Goal: Task Accomplishment & Management: Complete application form

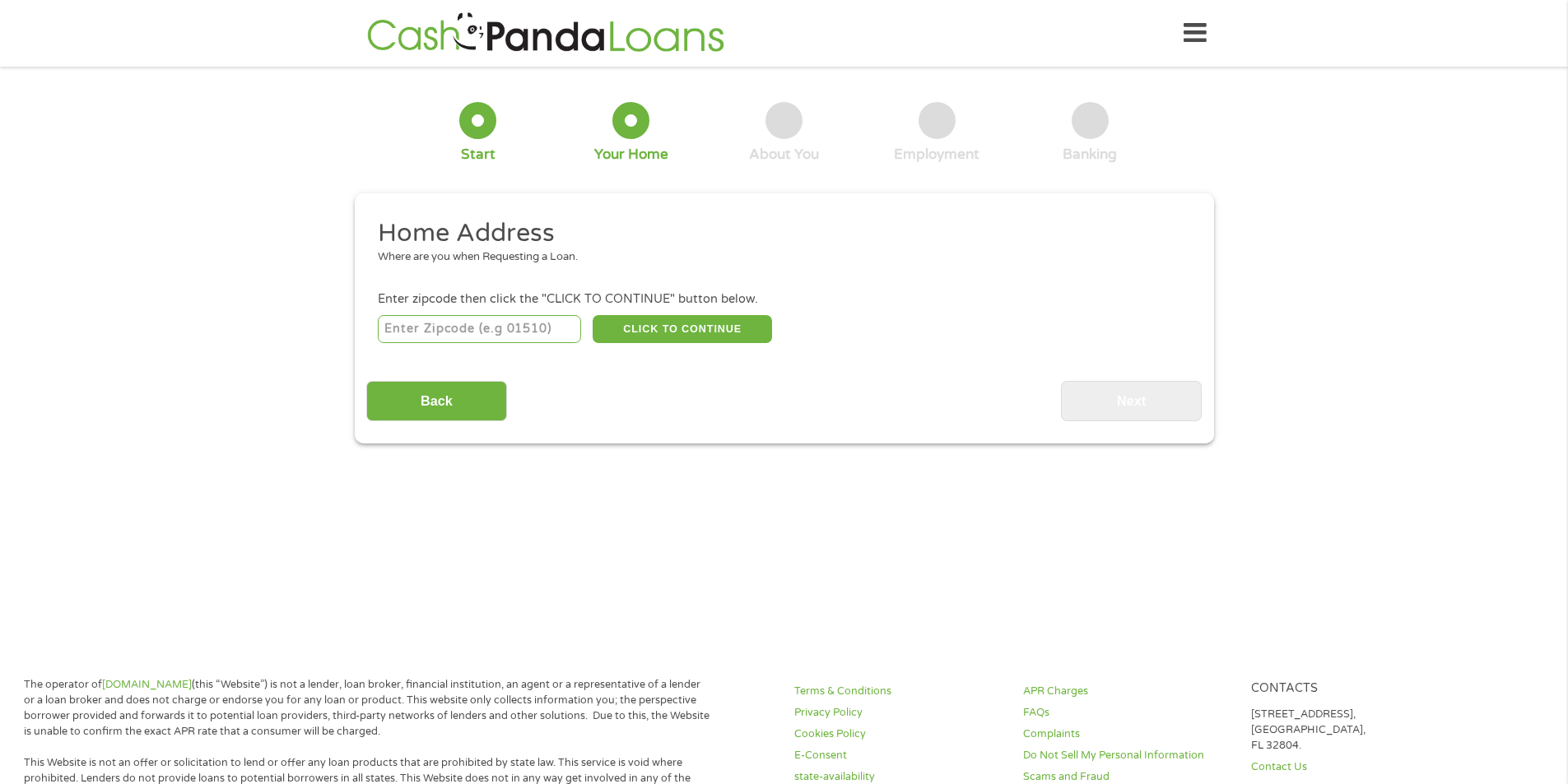
click at [503, 327] on input "number" at bounding box center [479, 328] width 204 height 28
type input "48111"
select select "[US_STATE]"
click at [658, 319] on button "CLICK TO CONTINUE" at bounding box center [682, 328] width 180 height 28
type input "48111"
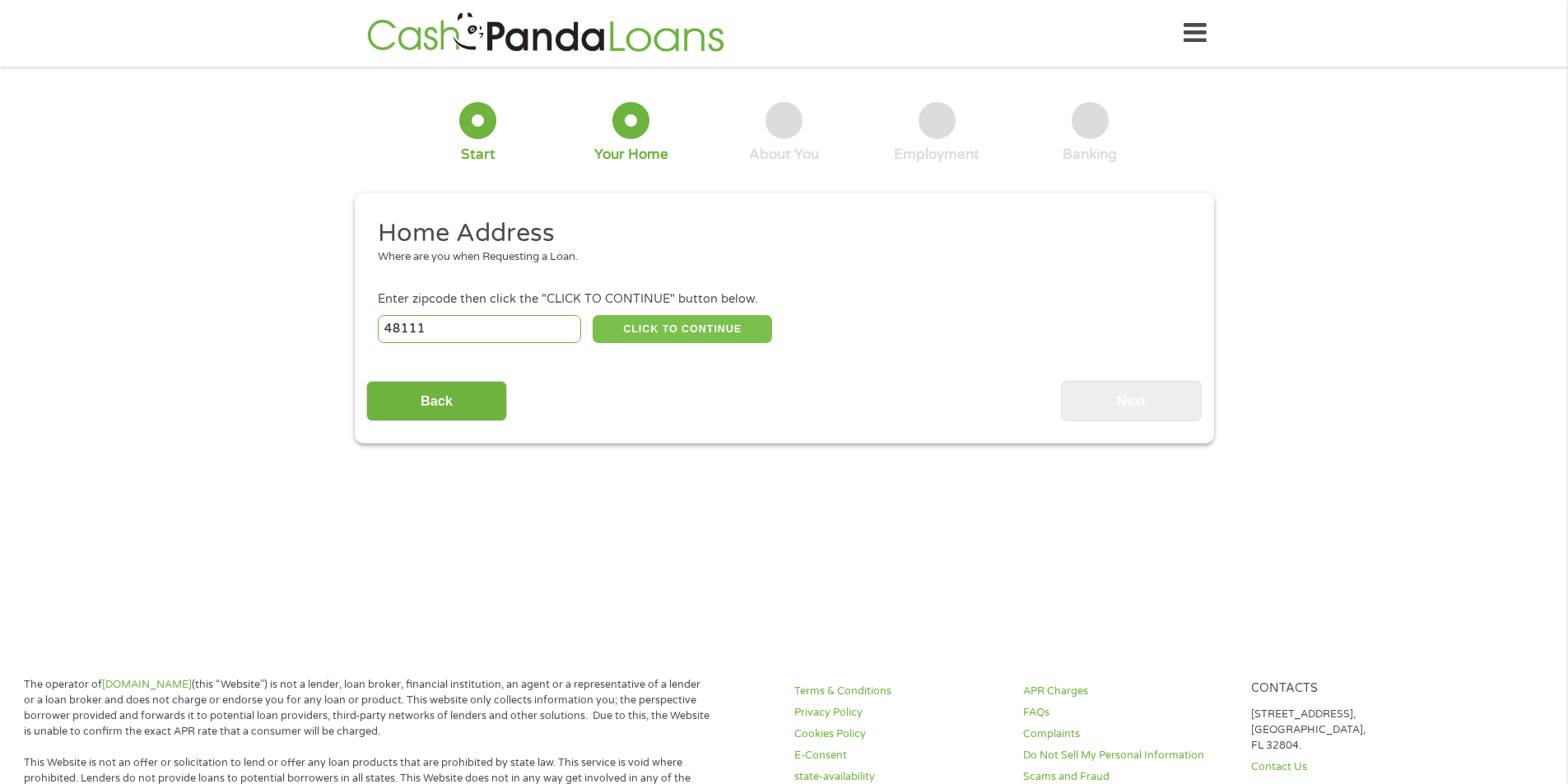
type input "[GEOGRAPHIC_DATA]"
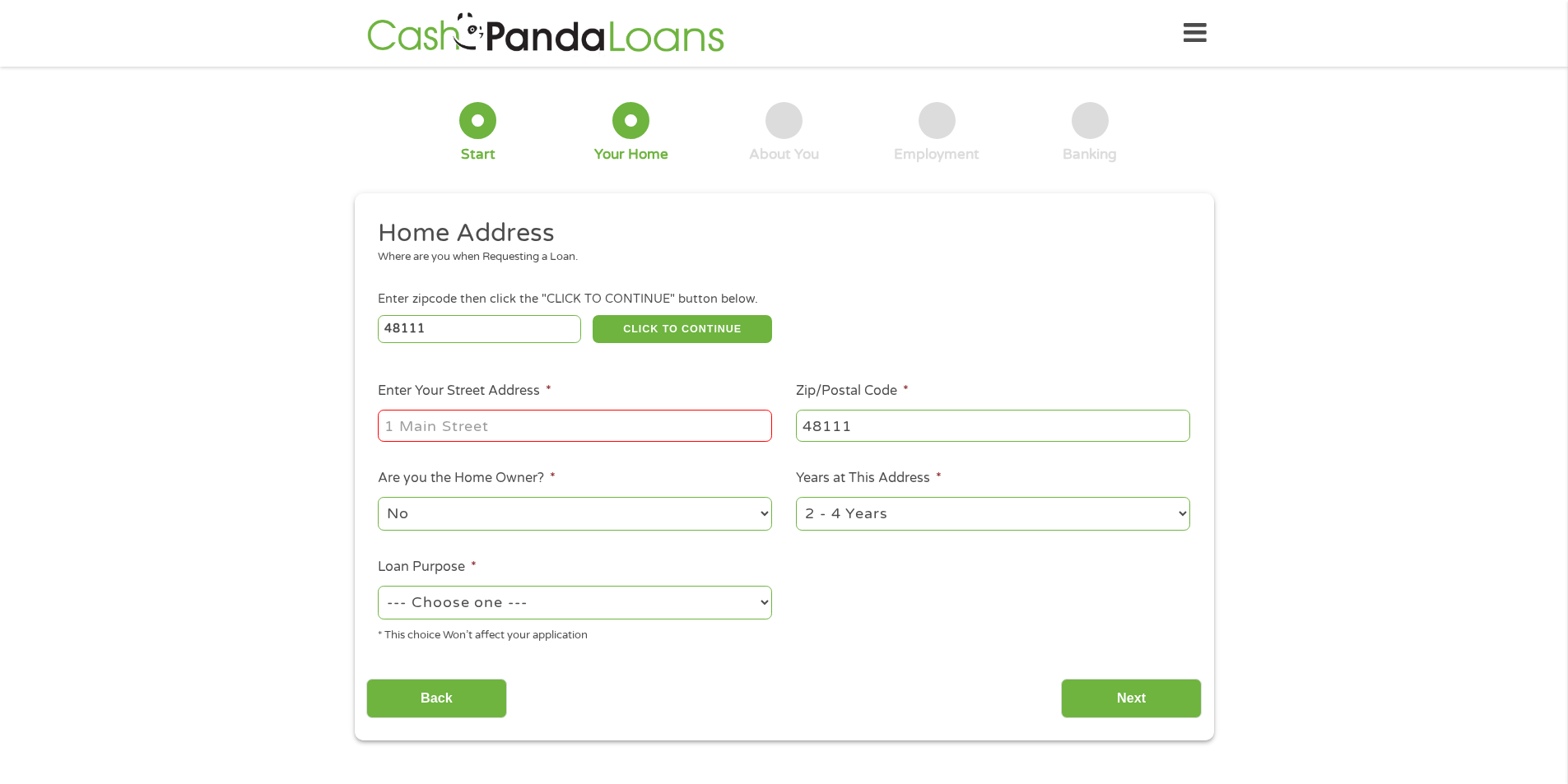
click at [546, 420] on input "Enter Your Street Address *" at bounding box center [575, 425] width 394 height 31
type input "[STREET_ADDRESS][PERSON_NAME]"
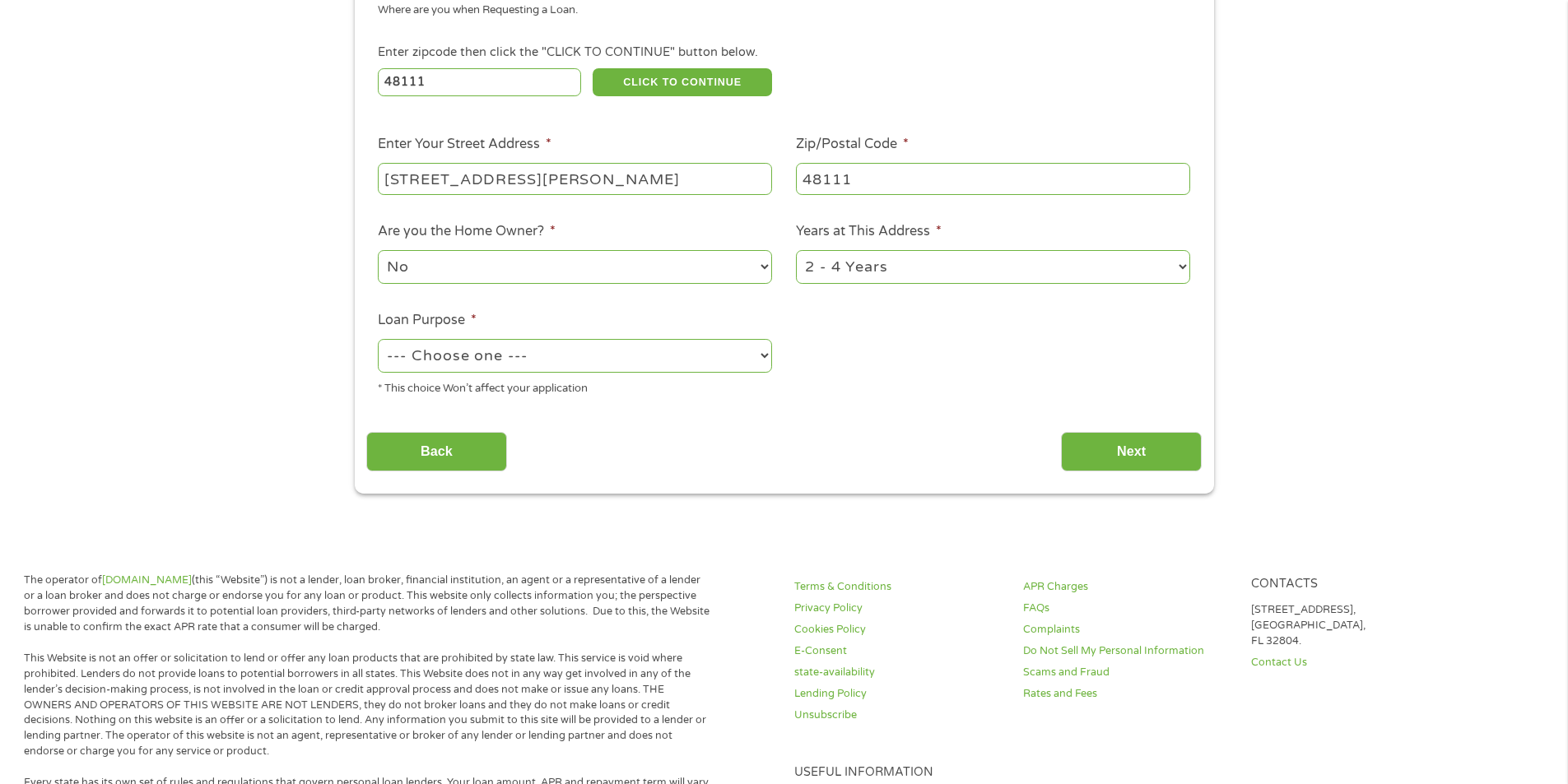
click at [1174, 270] on select "1 Year or less 1 - 2 Years 2 - 4 Years Over 4 Years" at bounding box center [993, 267] width 394 height 34
select select "60months"
click at [796, 250] on select "1 Year or less 1 - 2 Years 2 - 4 Years Over 4 Years" at bounding box center [993, 267] width 394 height 34
click at [609, 357] on select "--- Choose one --- Pay Bills Debt Consolidation Home Improvement Major Purchase…" at bounding box center [575, 356] width 394 height 34
select select "paybills"
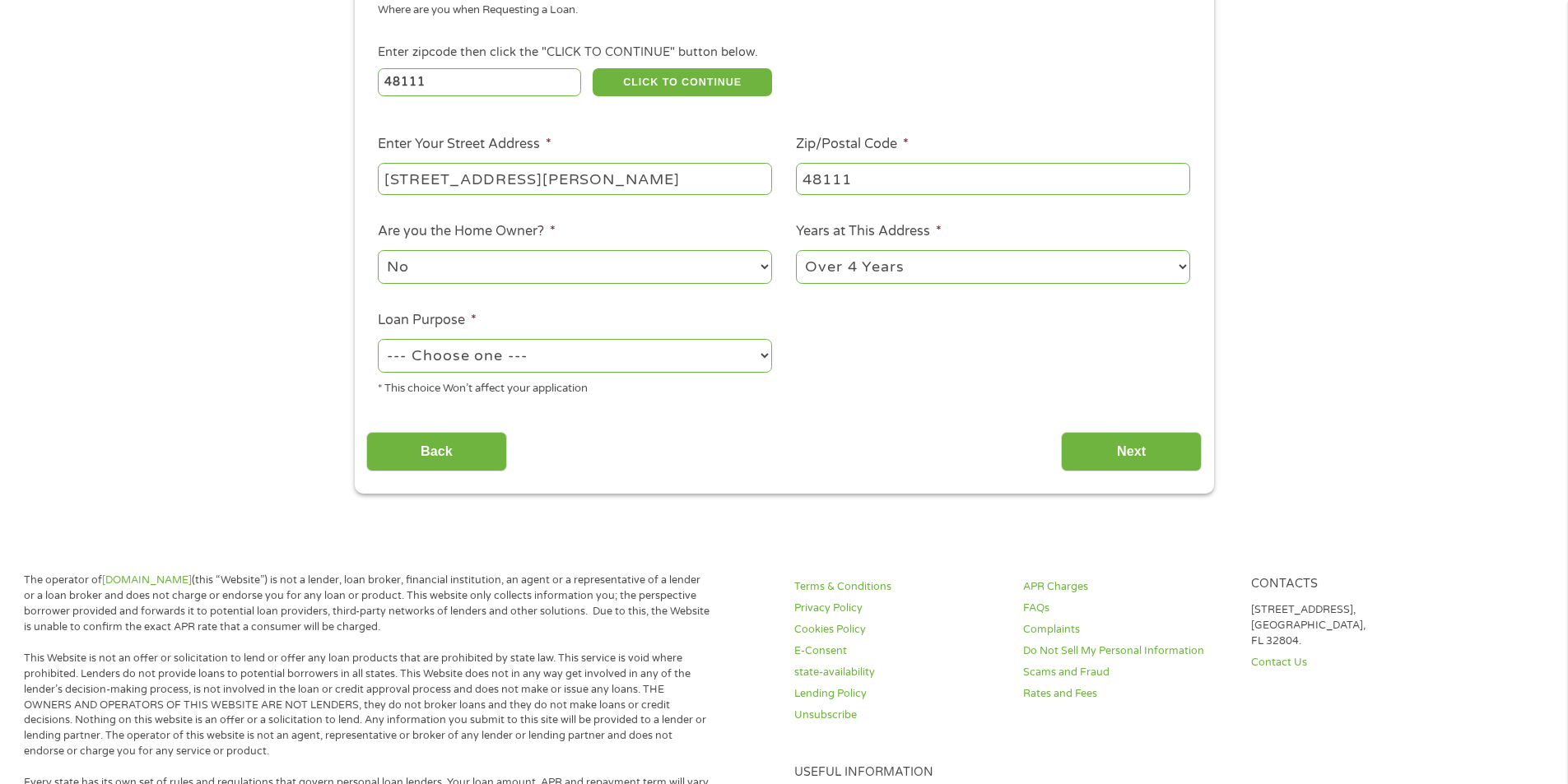
click at [378, 339] on select "--- Choose one --- Pay Bills Debt Consolidation Home Improvement Major Purchase…" at bounding box center [575, 356] width 394 height 34
click at [744, 397] on div "* This choice Won’t affect your application" at bounding box center [575, 386] width 394 height 22
click at [1109, 453] on input "Next" at bounding box center [1131, 452] width 141 height 40
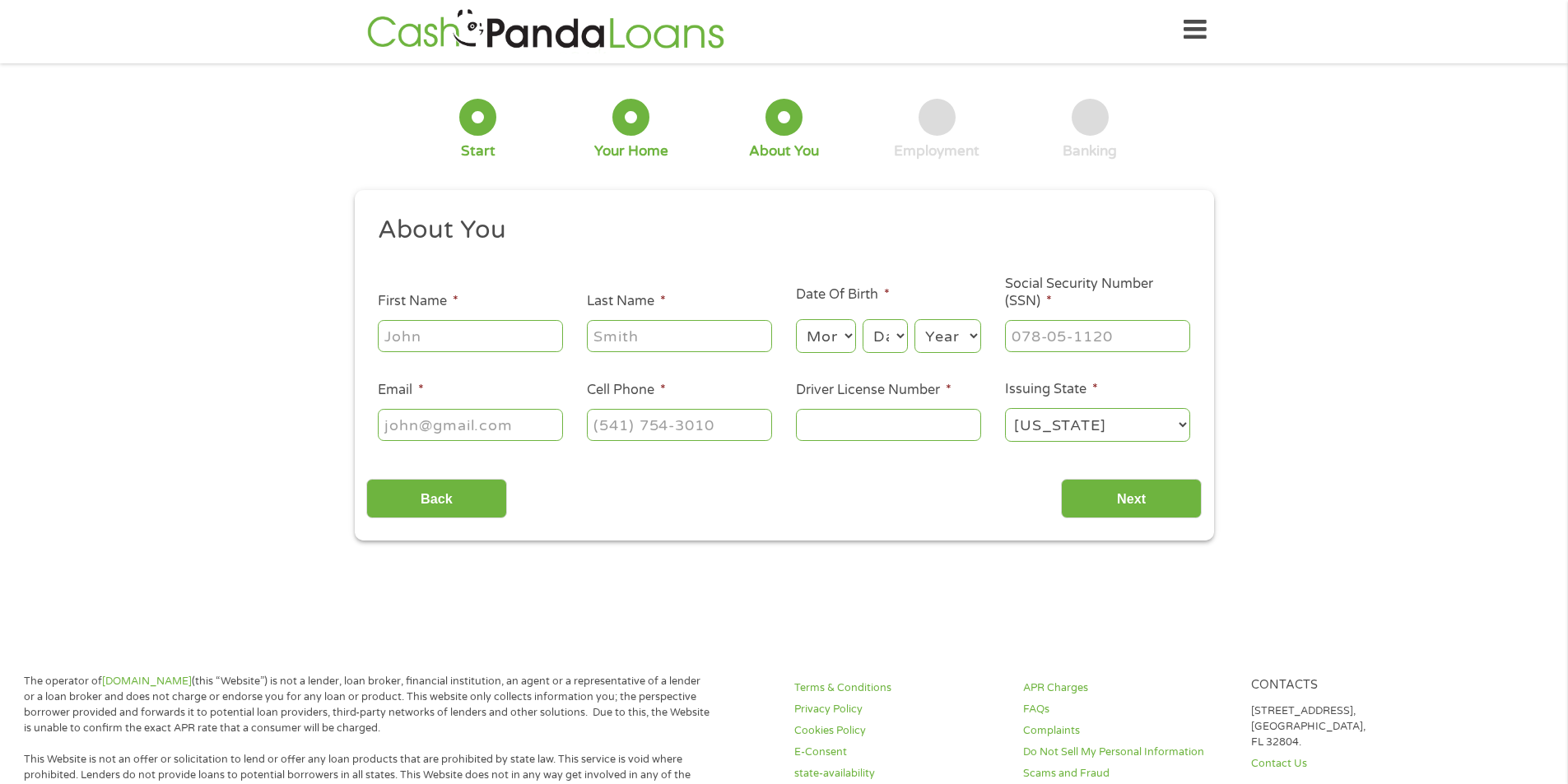
scroll to position [0, 0]
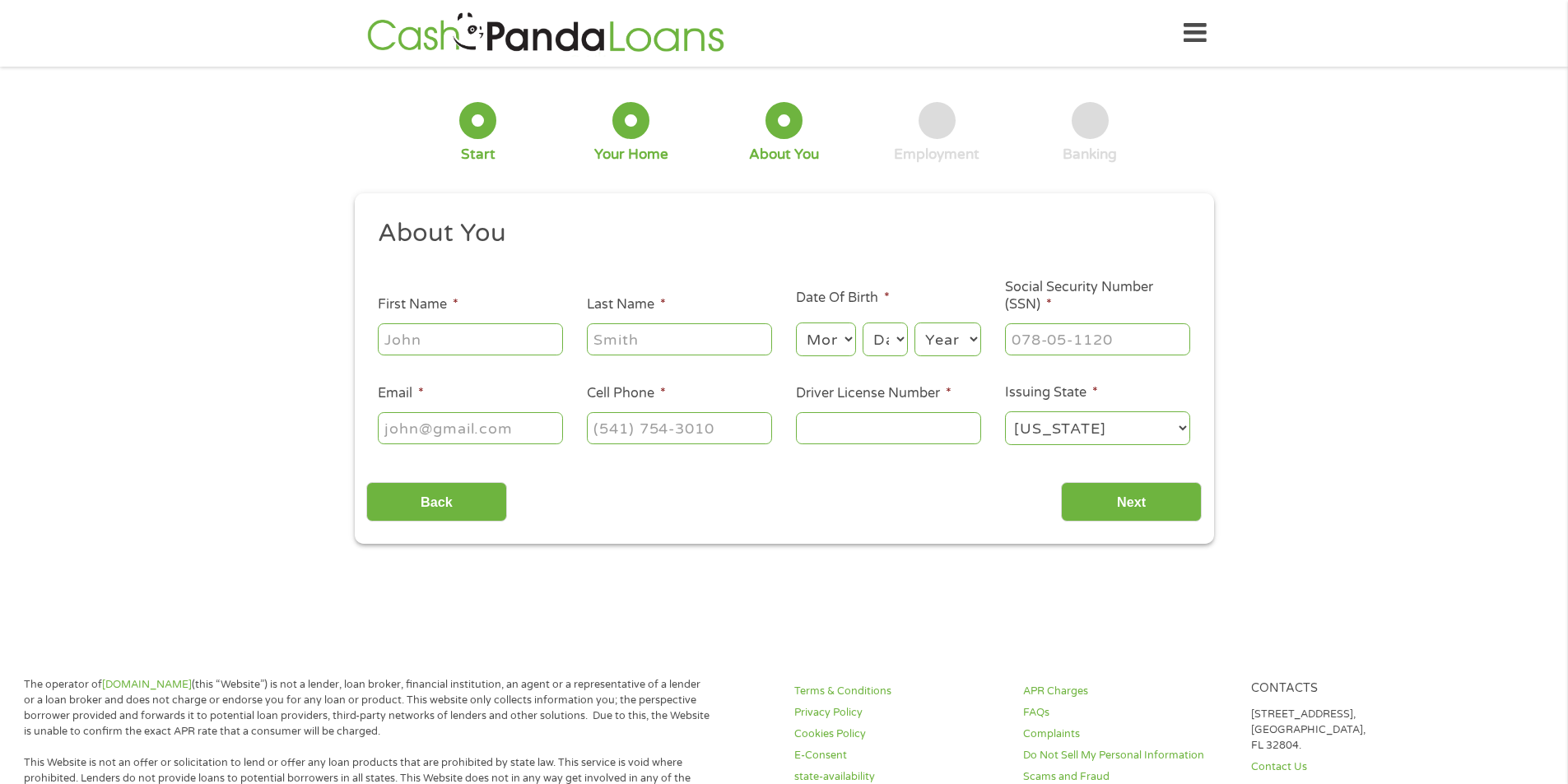
click at [472, 348] on input "First Name *" at bounding box center [470, 339] width 185 height 31
type input "[PERSON_NAME]"
type input "[EMAIL_ADDRESS][DOMAIN_NAME]"
type input "[PHONE_NUMBER]"
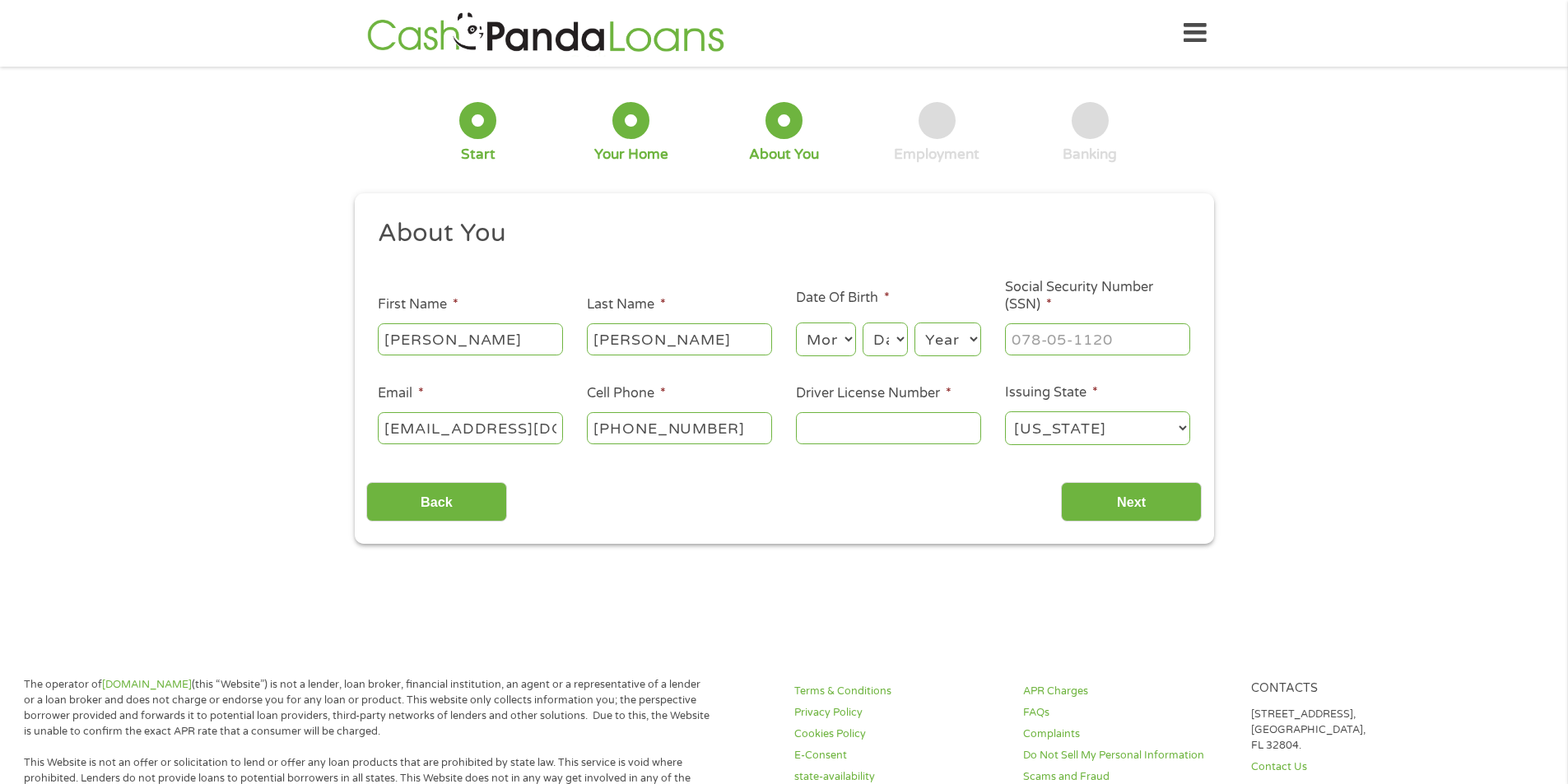
click at [810, 345] on select "Month 1 2 3 4 5 6 7 8 9 10 11 12" at bounding box center [826, 340] width 60 height 34
select select "5"
click at [796, 323] on select "Month 1 2 3 4 5 6 7 8 9 10 11 12" at bounding box center [826, 340] width 60 height 34
click at [889, 341] on select "Day 1 2 3 4 5 6 7 8 9 10 11 12 13 14 15 16 17 18 19 20 21 22 23 24 25 26 27 28 …" at bounding box center [885, 340] width 44 height 34
select select "5"
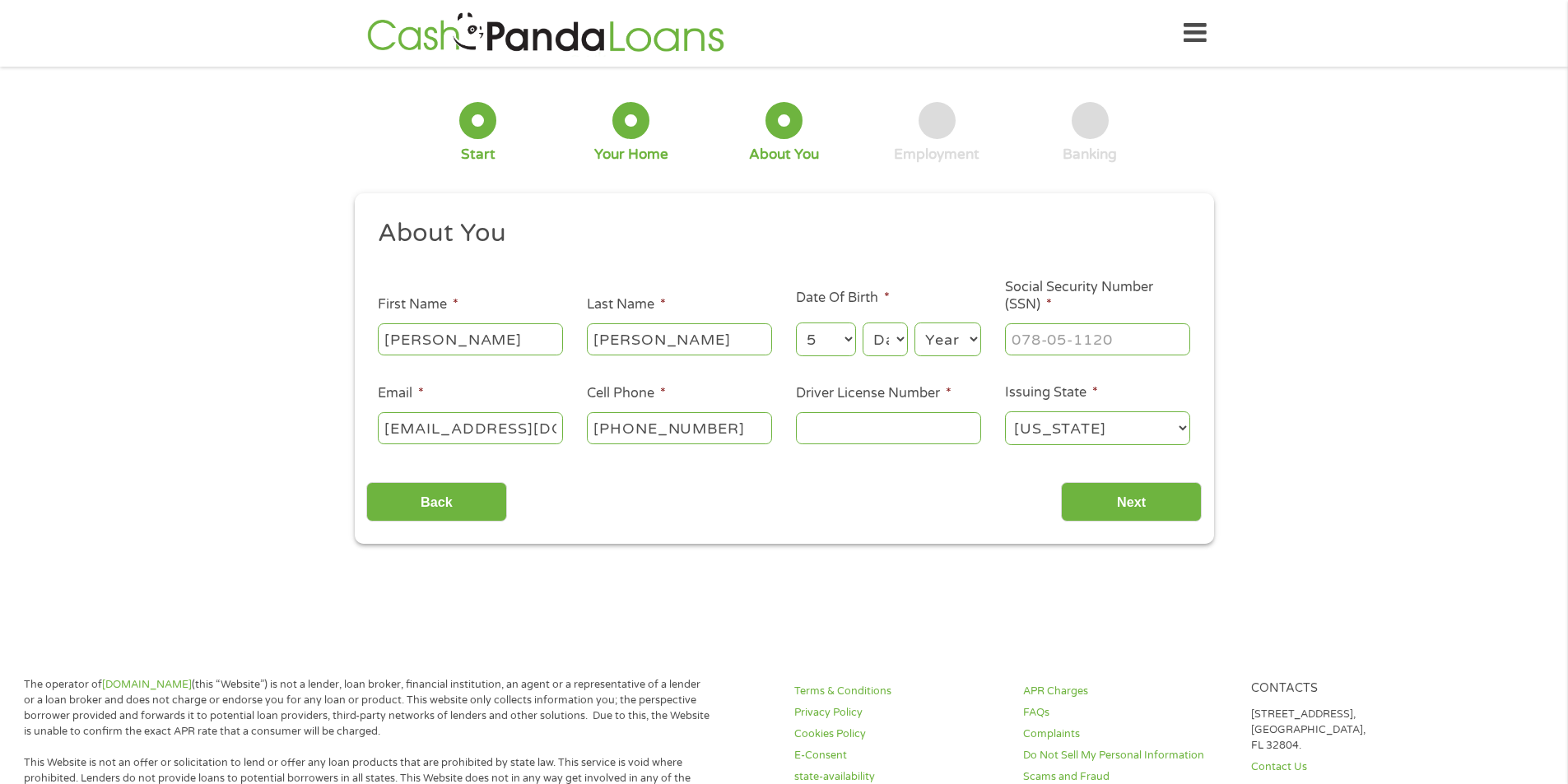
click at [863, 323] on select "Day 1 2 3 4 5 6 7 8 9 10 11 12 13 14 15 16 17 18 19 20 21 22 23 24 25 26 27 28 …" at bounding box center [885, 340] width 44 height 34
click at [951, 348] on select "Year [DATE] 2006 2005 2004 2003 2002 2001 2000 1999 1998 1997 1996 1995 1994 19…" at bounding box center [947, 340] width 67 height 34
select select "1969"
click at [945, 268] on ul "About You This field is hidden when viewing the form Title * --- Choose one ---…" at bounding box center [784, 338] width 835 height 243
click at [1060, 344] on input "___-__-____" at bounding box center [1098, 339] width 185 height 31
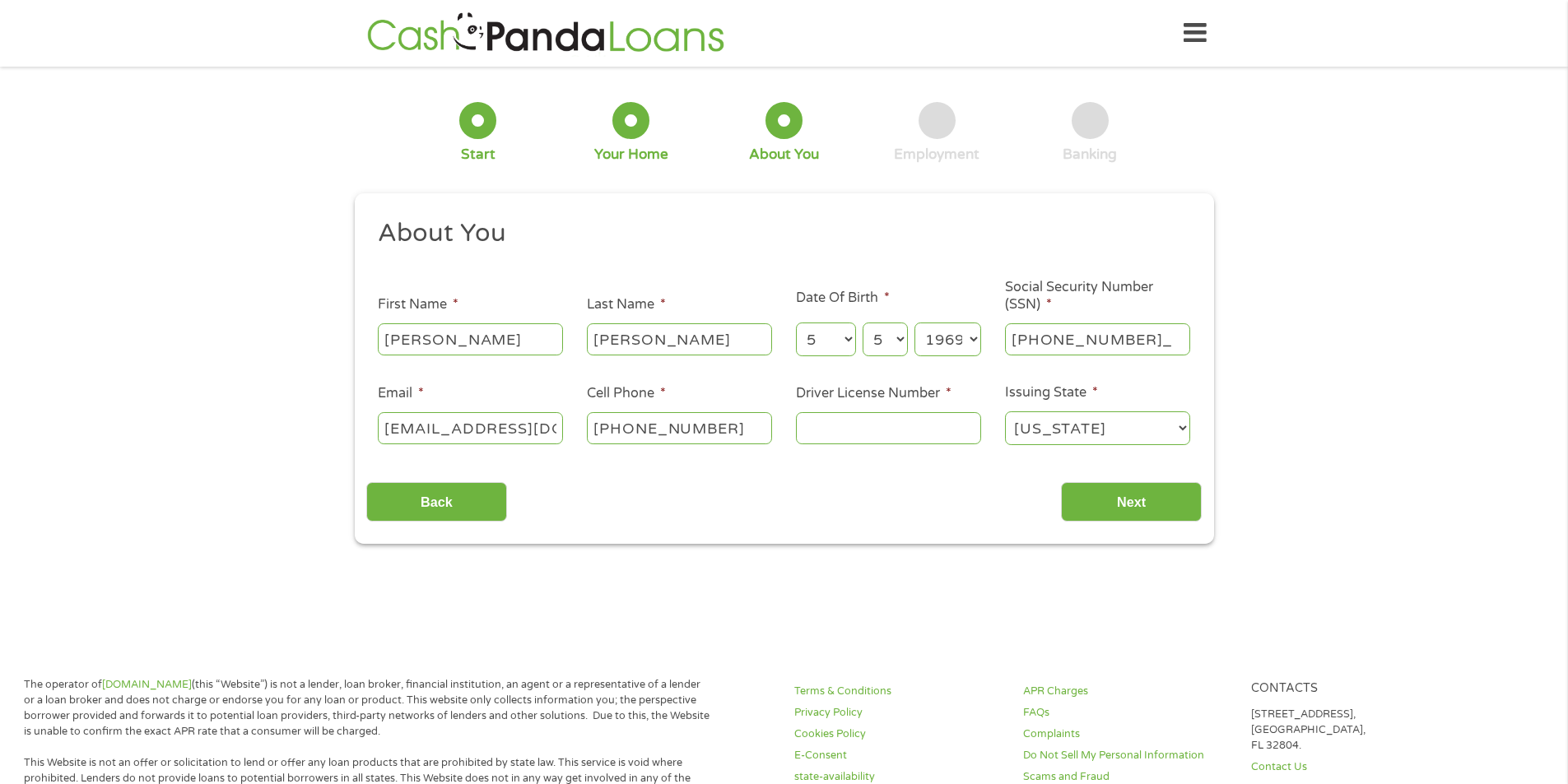
type input "365-92-3152"
click at [840, 428] on input "Driver License Number *" at bounding box center [889, 428] width 185 height 31
type input "T520772622344"
click at [1084, 509] on input "Next" at bounding box center [1131, 501] width 141 height 40
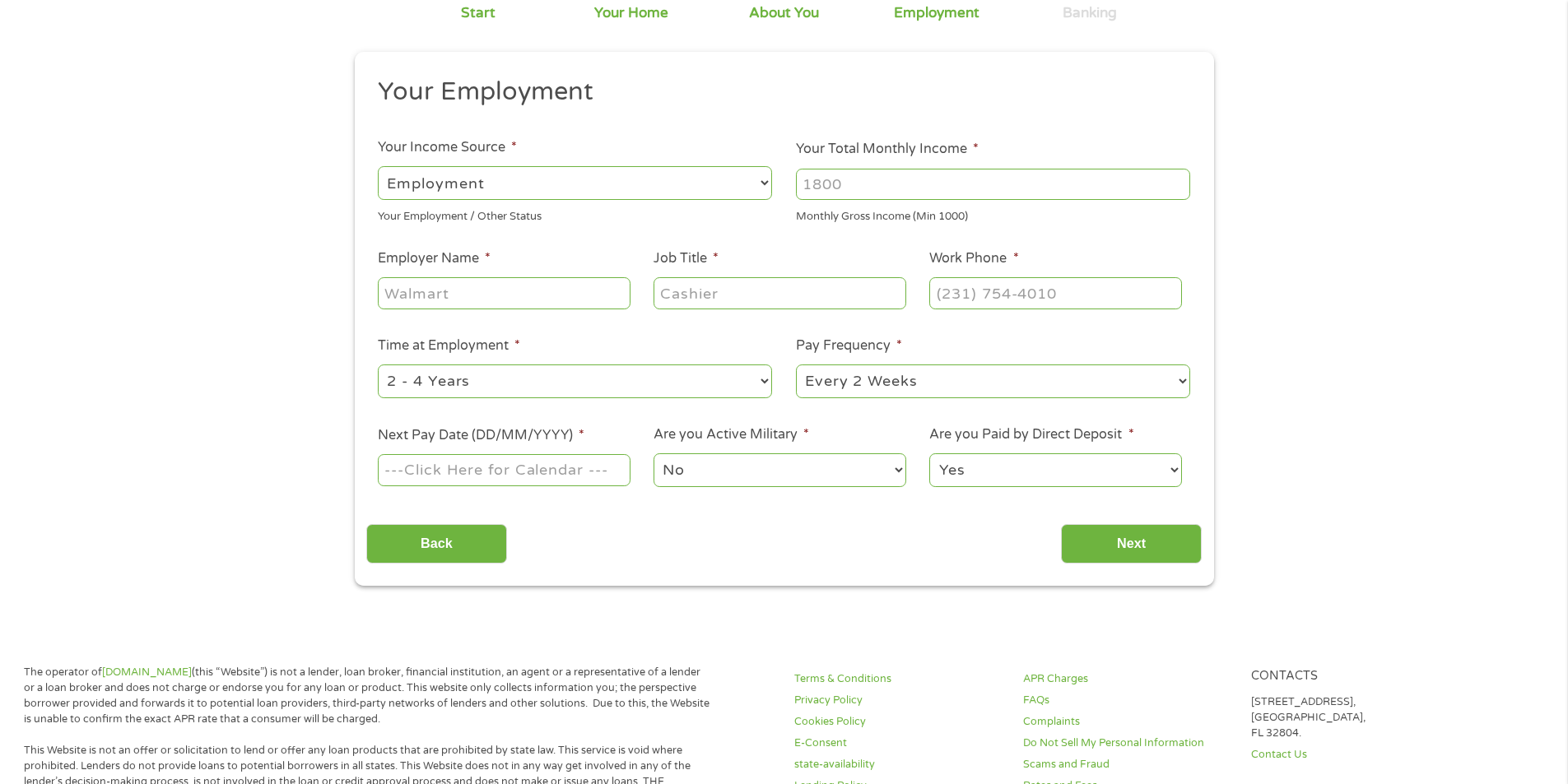
scroll to position [83, 0]
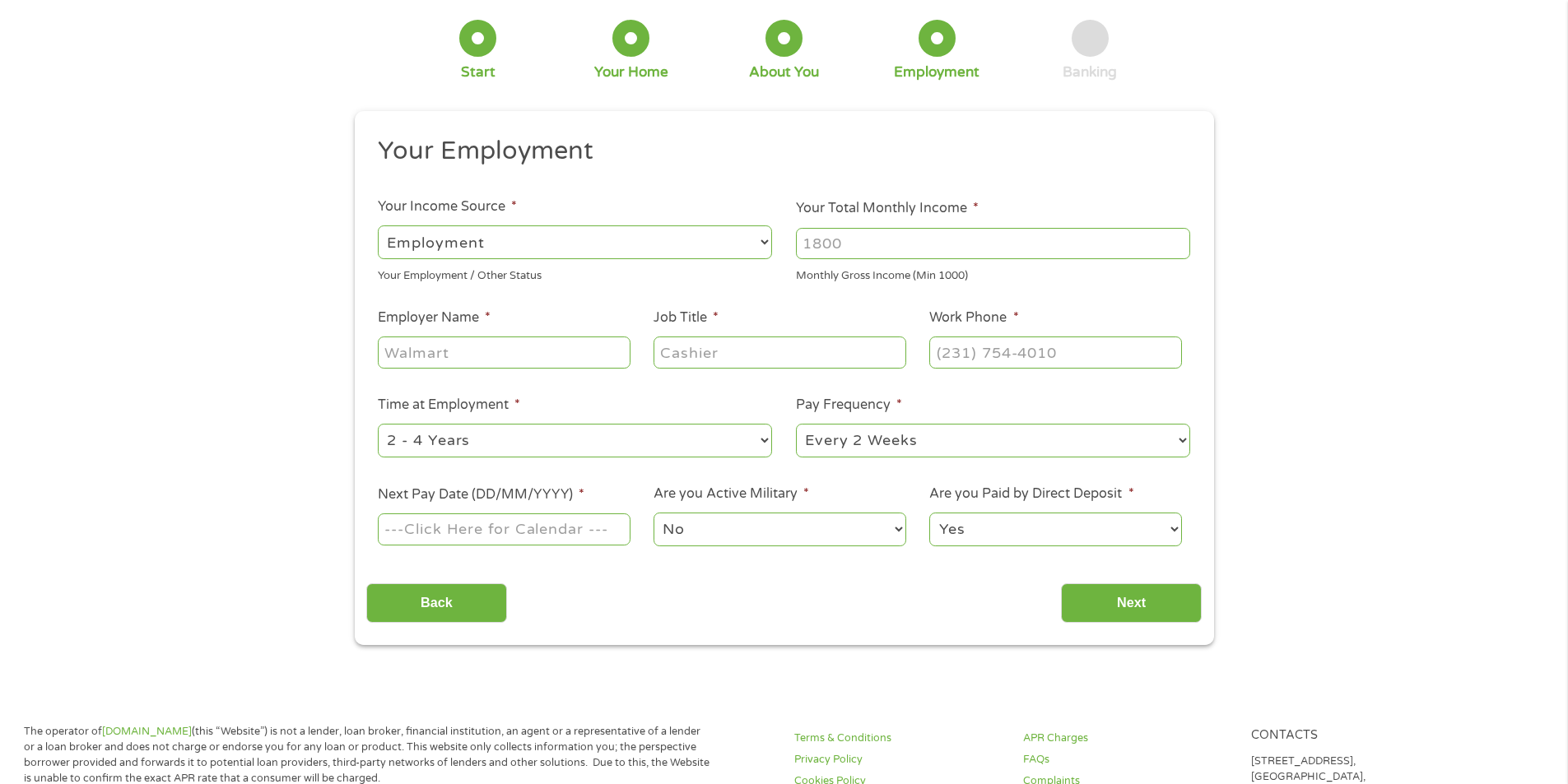
drag, startPoint x: 496, startPoint y: 364, endPoint x: 386, endPoint y: 351, distance: 110.8
click at [387, 351] on input "Employer Name *" at bounding box center [503, 352] width 252 height 31
drag, startPoint x: 480, startPoint y: 351, endPoint x: 315, endPoint y: 352, distance: 165.0
click at [315, 352] on div "1 Start 2 Your Home 3 About You 4 Employment 5 Banking 6 This field is hidden w…" at bounding box center [784, 320] width 1568 height 649
click at [842, 230] on input "Your Total Monthly Income *" at bounding box center [993, 243] width 394 height 31
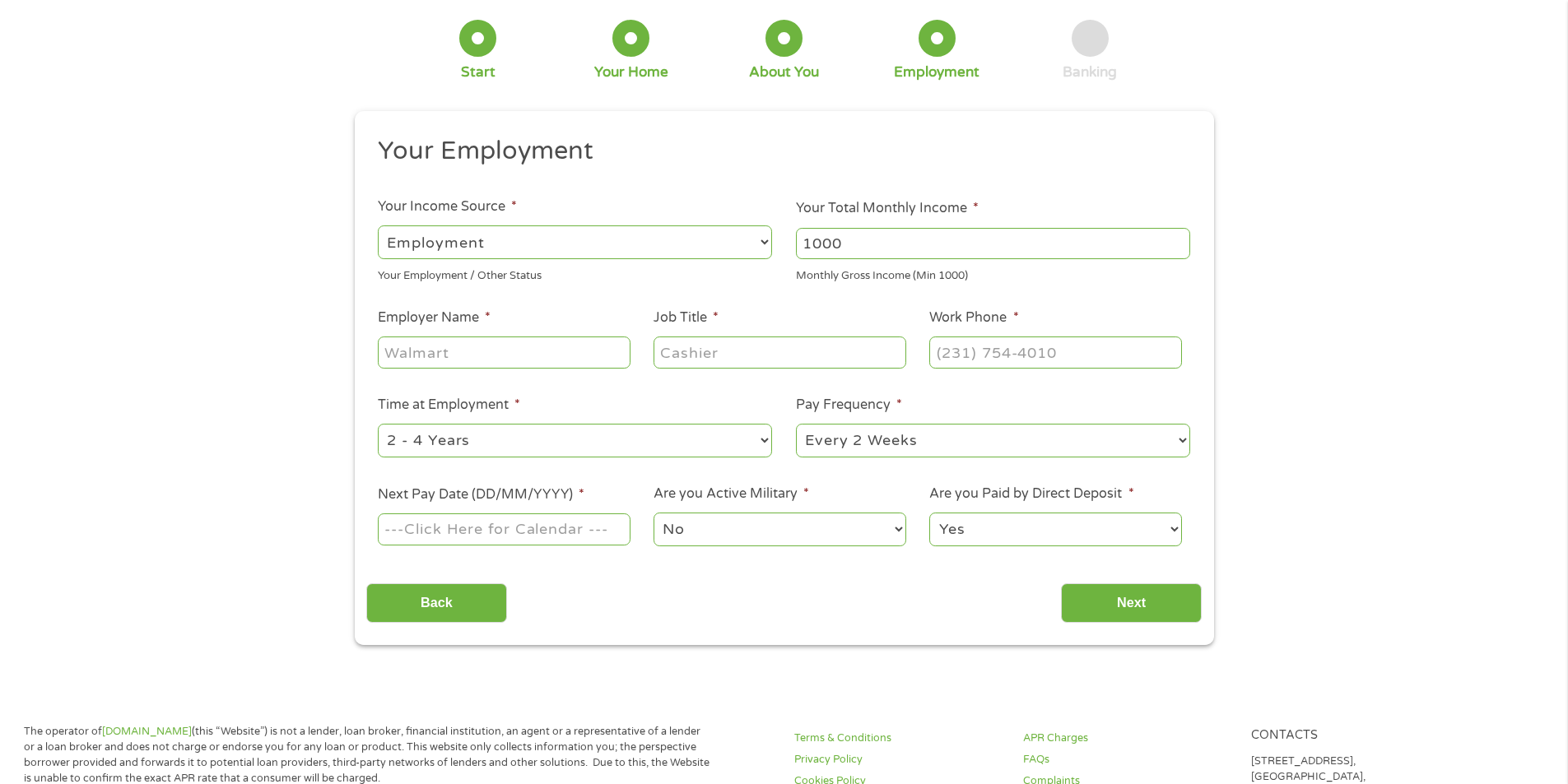
click at [1177, 242] on input "1000" at bounding box center [993, 243] width 394 height 31
click at [1177, 242] on input "1001" at bounding box center [993, 243] width 394 height 31
click at [1178, 252] on input "1001" at bounding box center [993, 243] width 394 height 31
drag, startPoint x: 1001, startPoint y: 246, endPoint x: 624, endPoint y: 253, distance: 377.1
click at [660, 253] on ul "Your Employment Your Income Source * --- Choose one --- Employment [DEMOGRAPHIC…" at bounding box center [784, 348] width 835 height 426
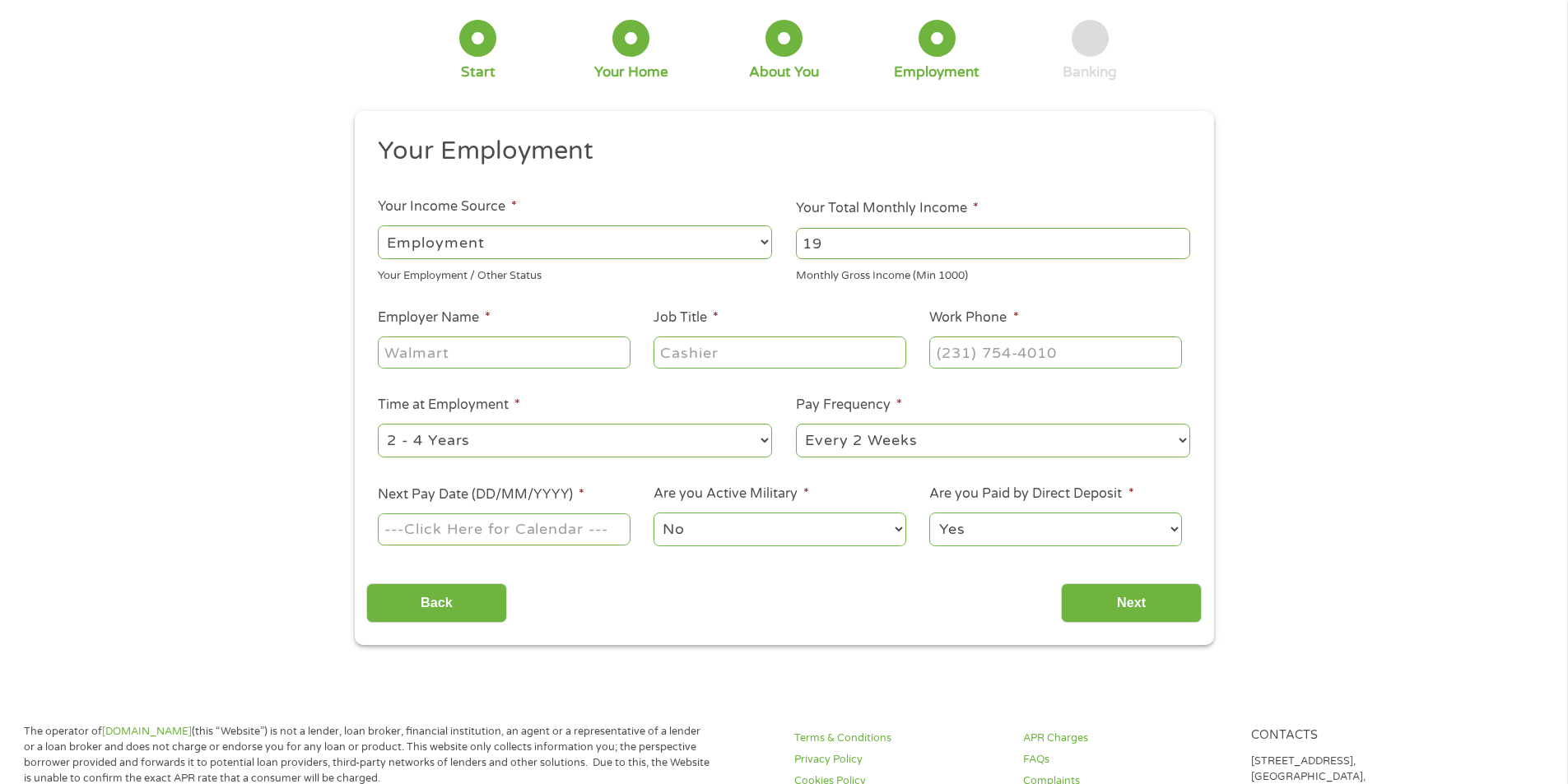
type input "1"
type input "3500"
click at [519, 349] on input "Employer Name *" at bounding box center [503, 352] width 252 height 31
type input "AAA Life Insurance Co"
click at [746, 340] on input "Job Title *" at bounding box center [779, 352] width 252 height 31
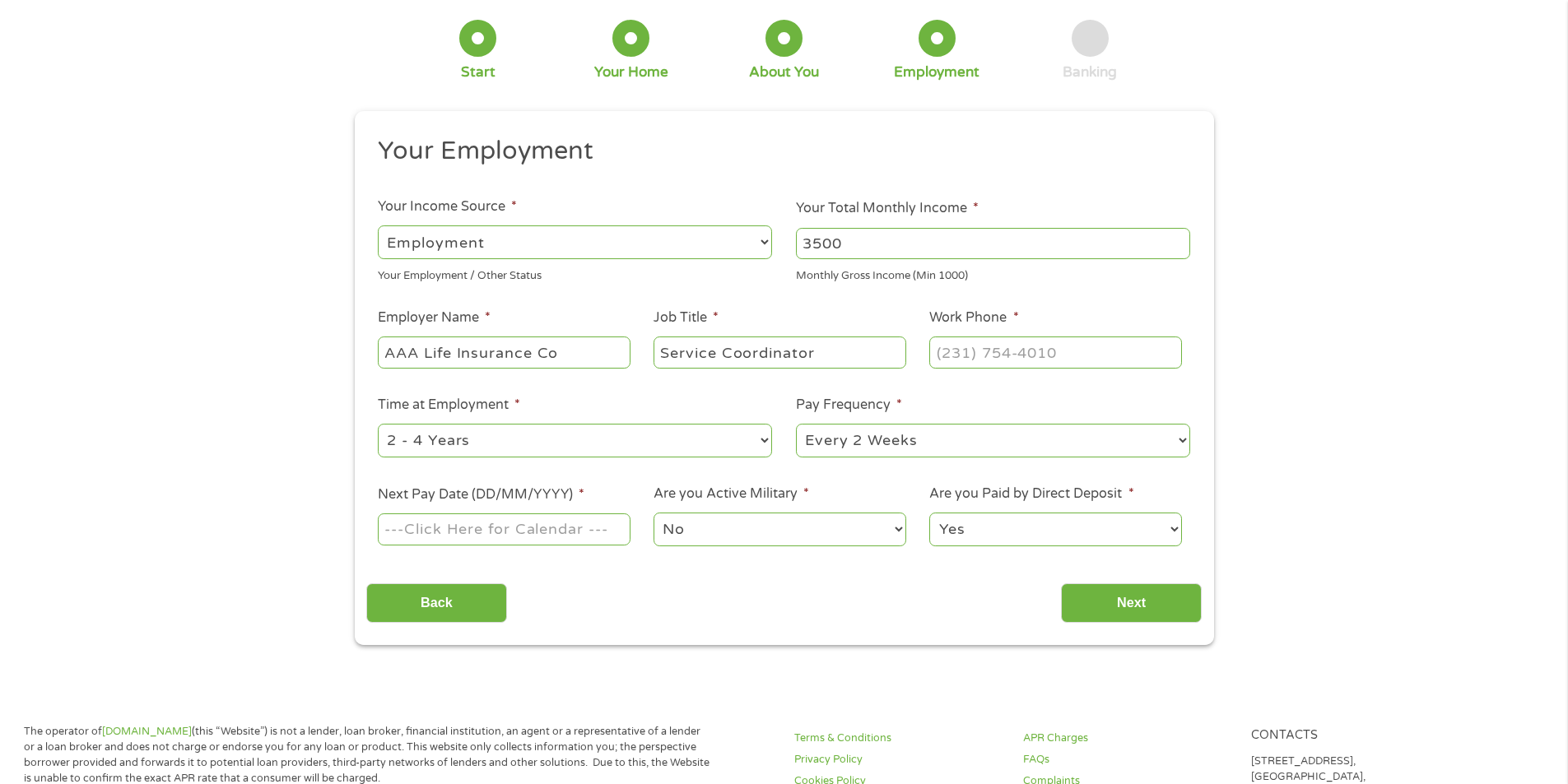
type input "Service Coordinator"
click at [1033, 354] on input "(___) ___-____" at bounding box center [1055, 352] width 252 height 31
type input "(734) 805-____"
click at [1082, 335] on div "(___) ___-____" at bounding box center [1055, 353] width 252 height 38
click at [938, 348] on input "(___) ___-____" at bounding box center [1055, 352] width 252 height 31
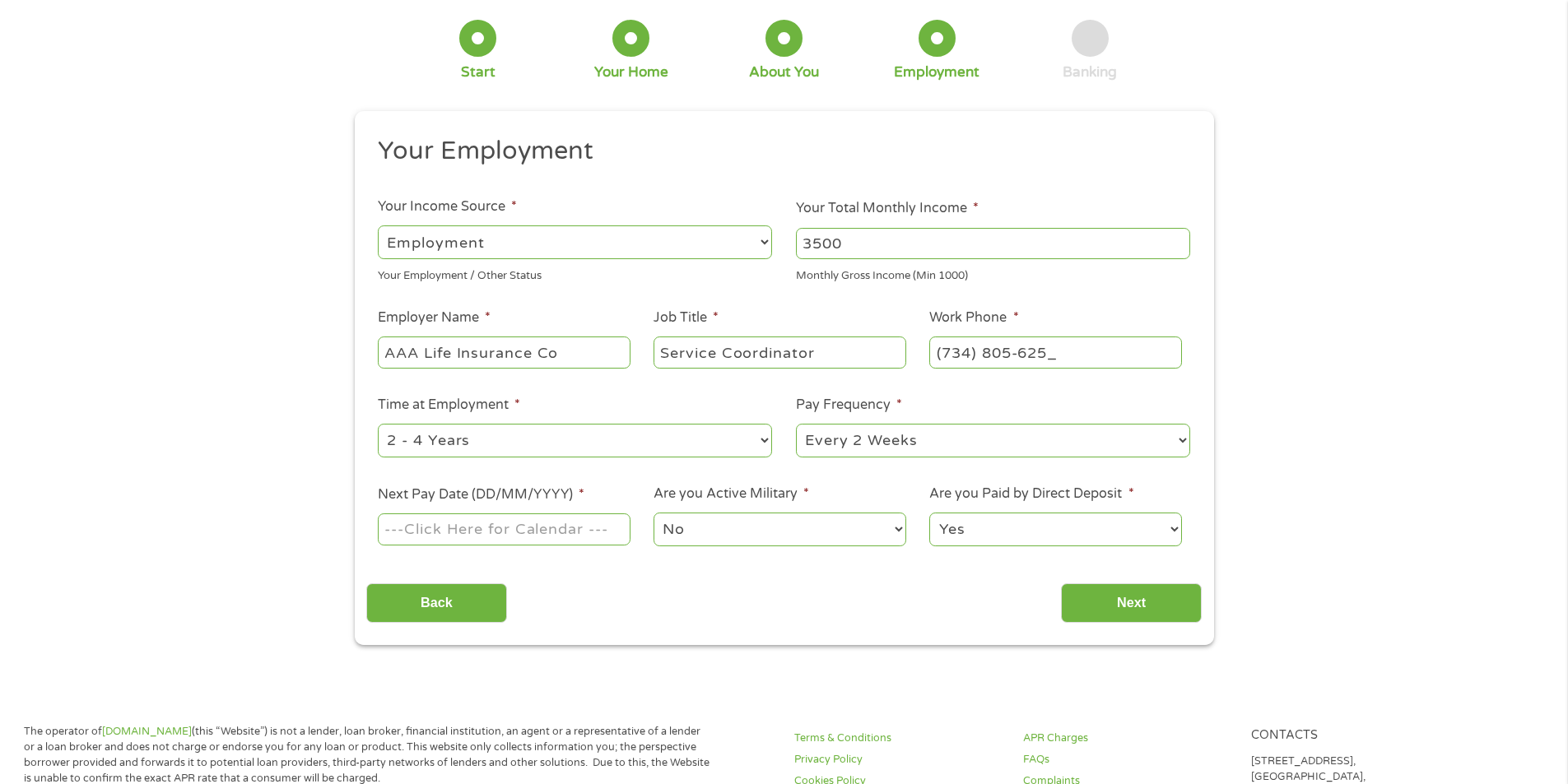
type input "[PHONE_NUMBER]"
click at [588, 434] on select "--- Choose one --- 1 Year or less 1 - 2 Years 2 - 4 Years Over 4 Years" at bounding box center [575, 441] width 394 height 34
select select "60months"
click at [378, 424] on select "--- Choose one --- 1 Year or less 1 - 2 Years 2 - 4 Years Over 4 Years" at bounding box center [575, 441] width 394 height 34
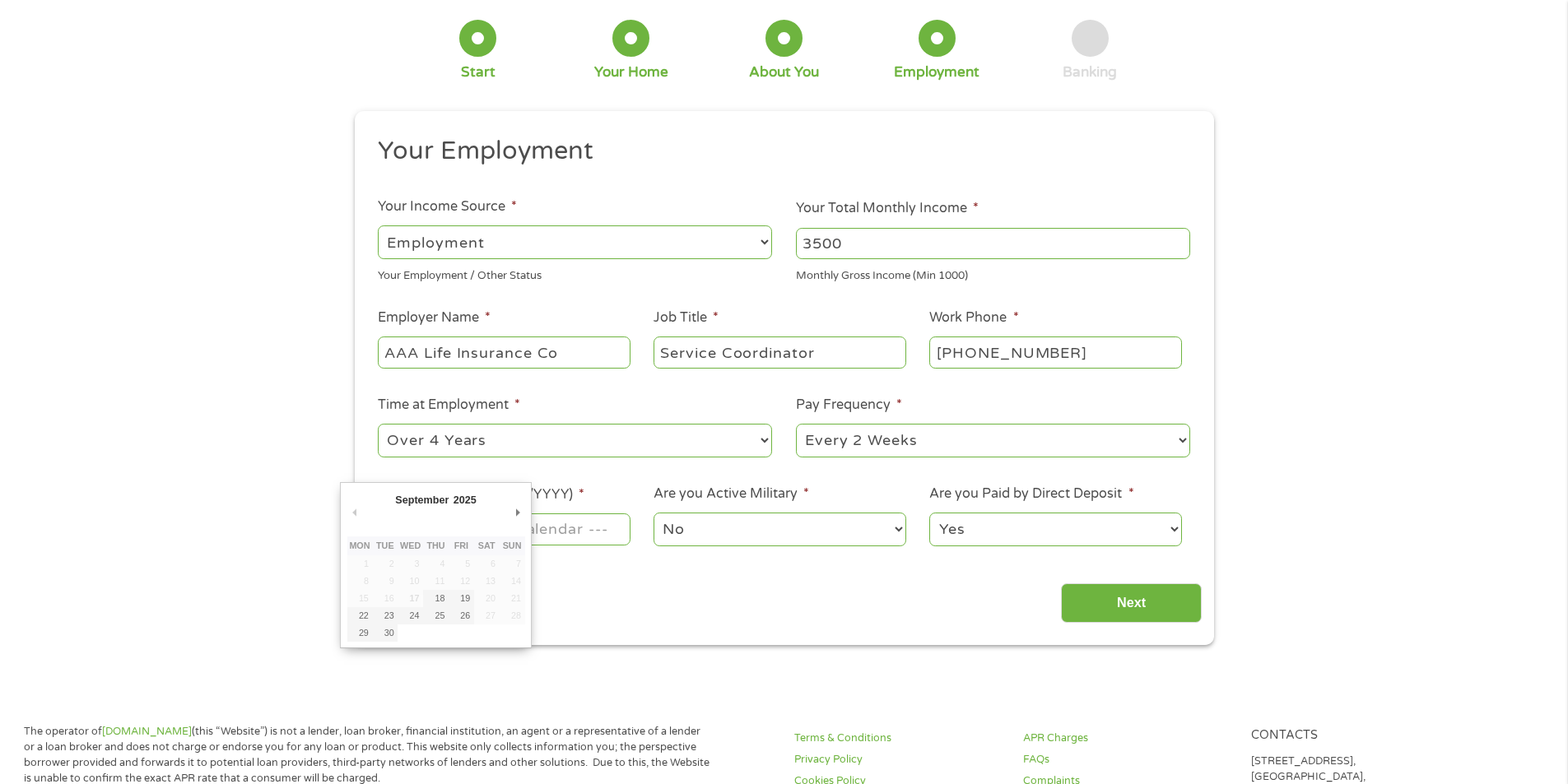
click at [495, 527] on input "Next Pay Date (DD/MM/YYYY) *" at bounding box center [503, 529] width 252 height 31
type input "[DATE]"
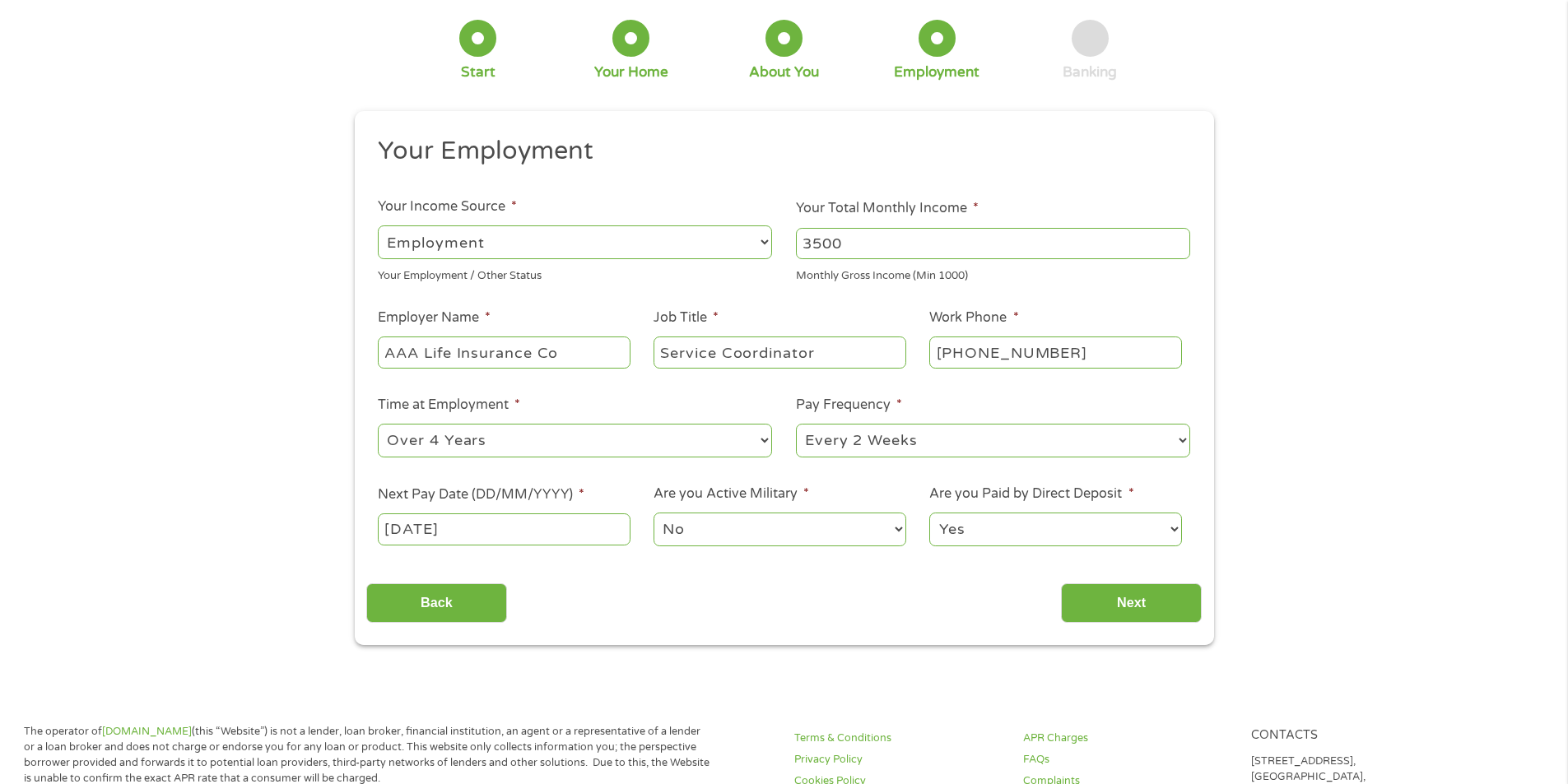
click at [1024, 525] on select "Yes No" at bounding box center [1055, 530] width 252 height 34
click at [1113, 600] on input "Next" at bounding box center [1131, 603] width 141 height 40
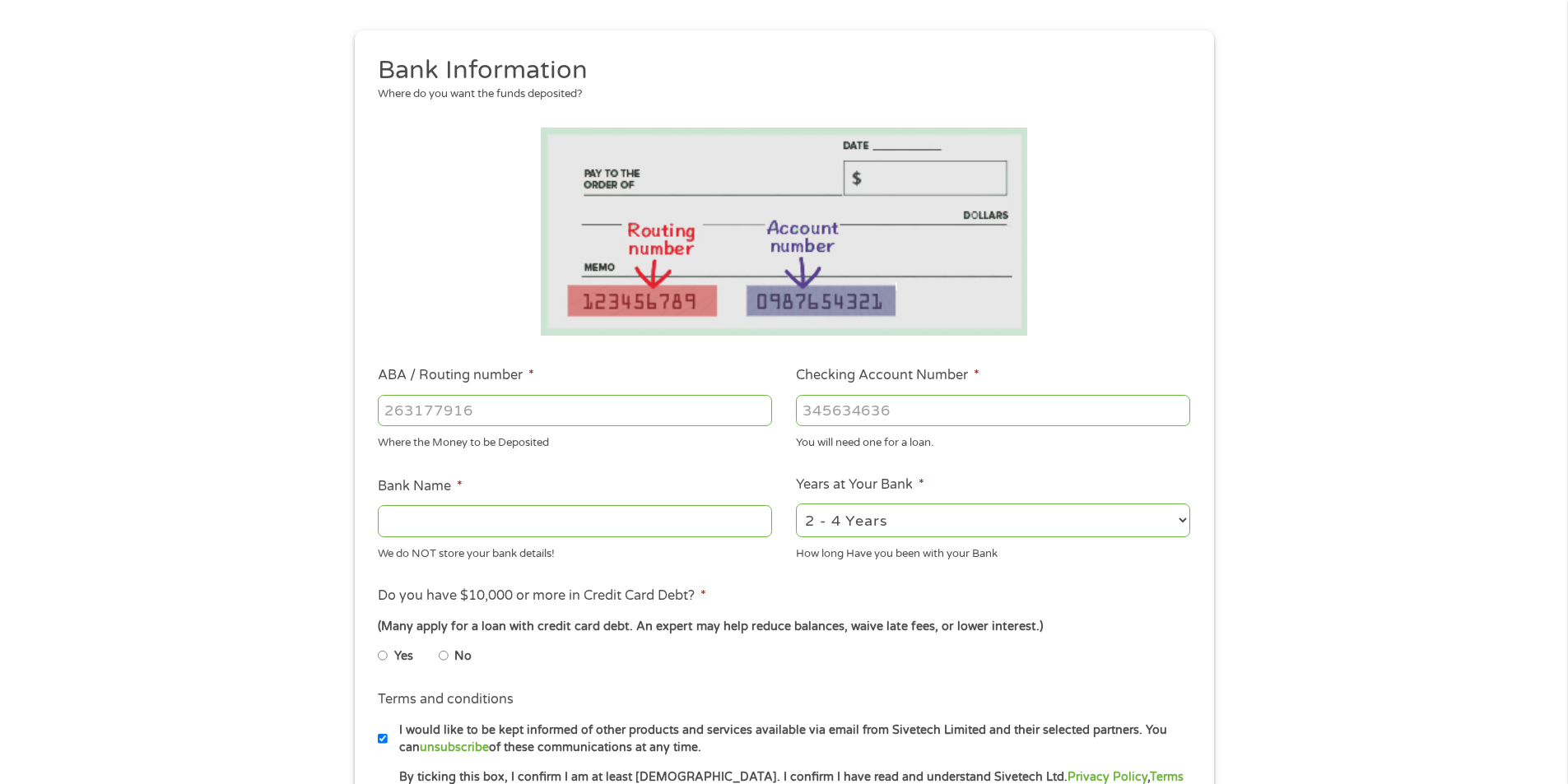
scroll to position [164, 0]
click at [529, 400] on input "ABA / Routing number *" at bounding box center [575, 408] width 394 height 31
type input "10800000929812"
click at [817, 405] on input "Checking Account Number *" at bounding box center [993, 408] width 394 height 31
type input "10800000929812"
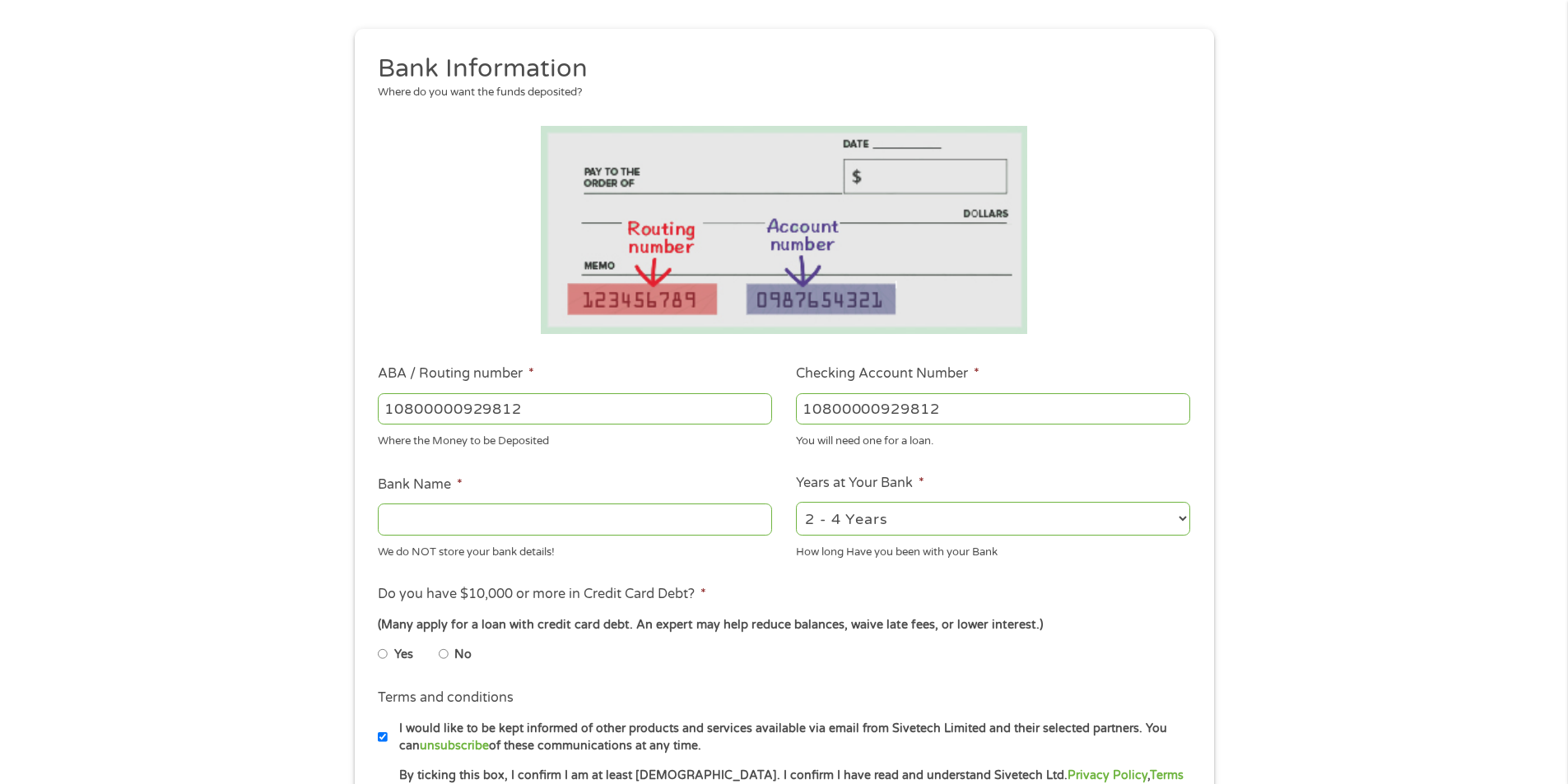
click at [500, 518] on input "Bank Name *" at bounding box center [575, 518] width 394 height 31
type input "People Driven Credit Union"
click at [995, 518] on select "2 - 4 Years 6 - 12 Months 1 - 2 Years Over 4 Years" at bounding box center [993, 519] width 394 height 34
select select "60months"
click at [796, 502] on select "2 - 4 Years 6 - 12 Months 1 - 2 Years Over 4 Years" at bounding box center [993, 519] width 394 height 34
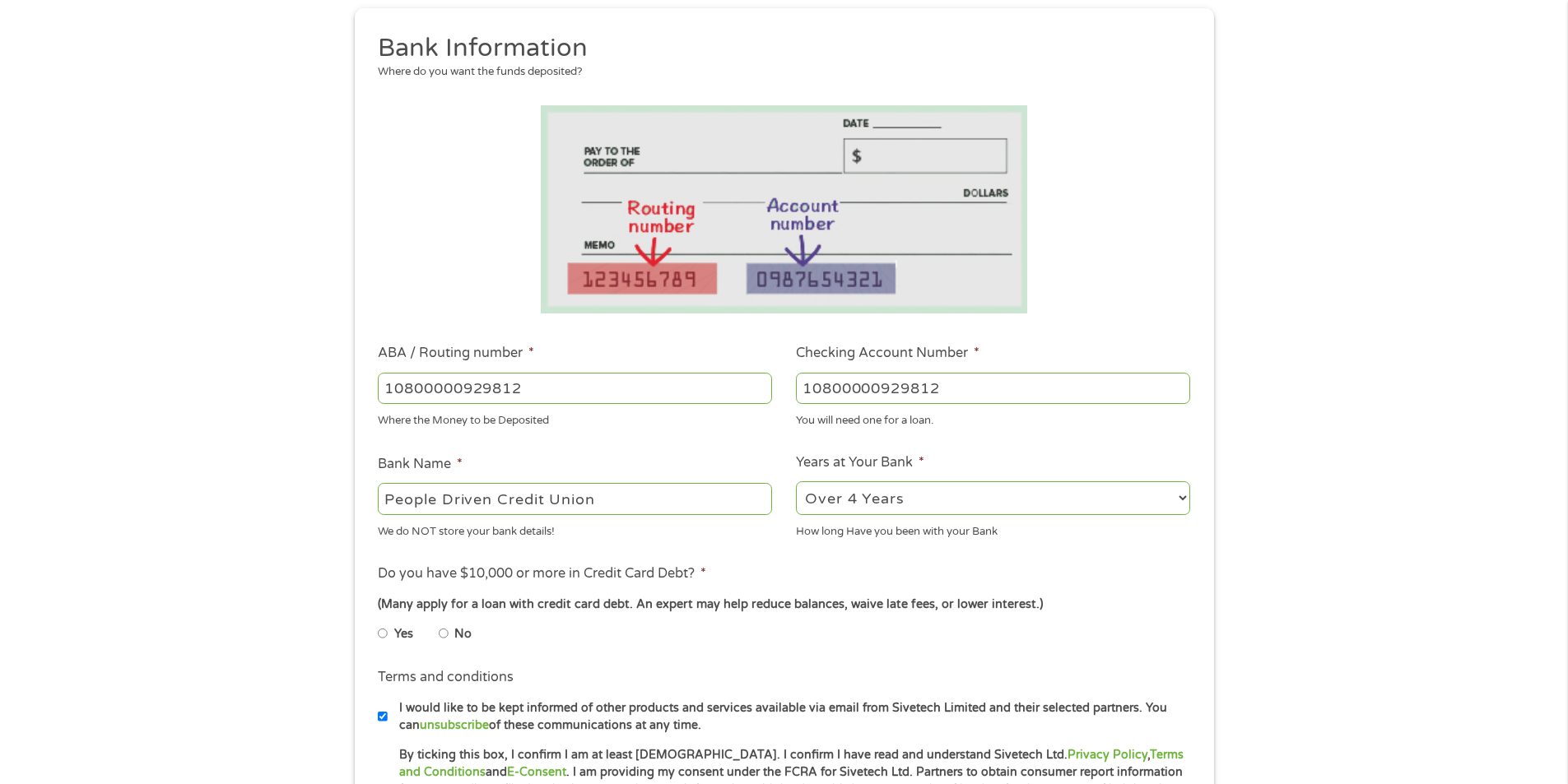
scroll to position [412, 0]
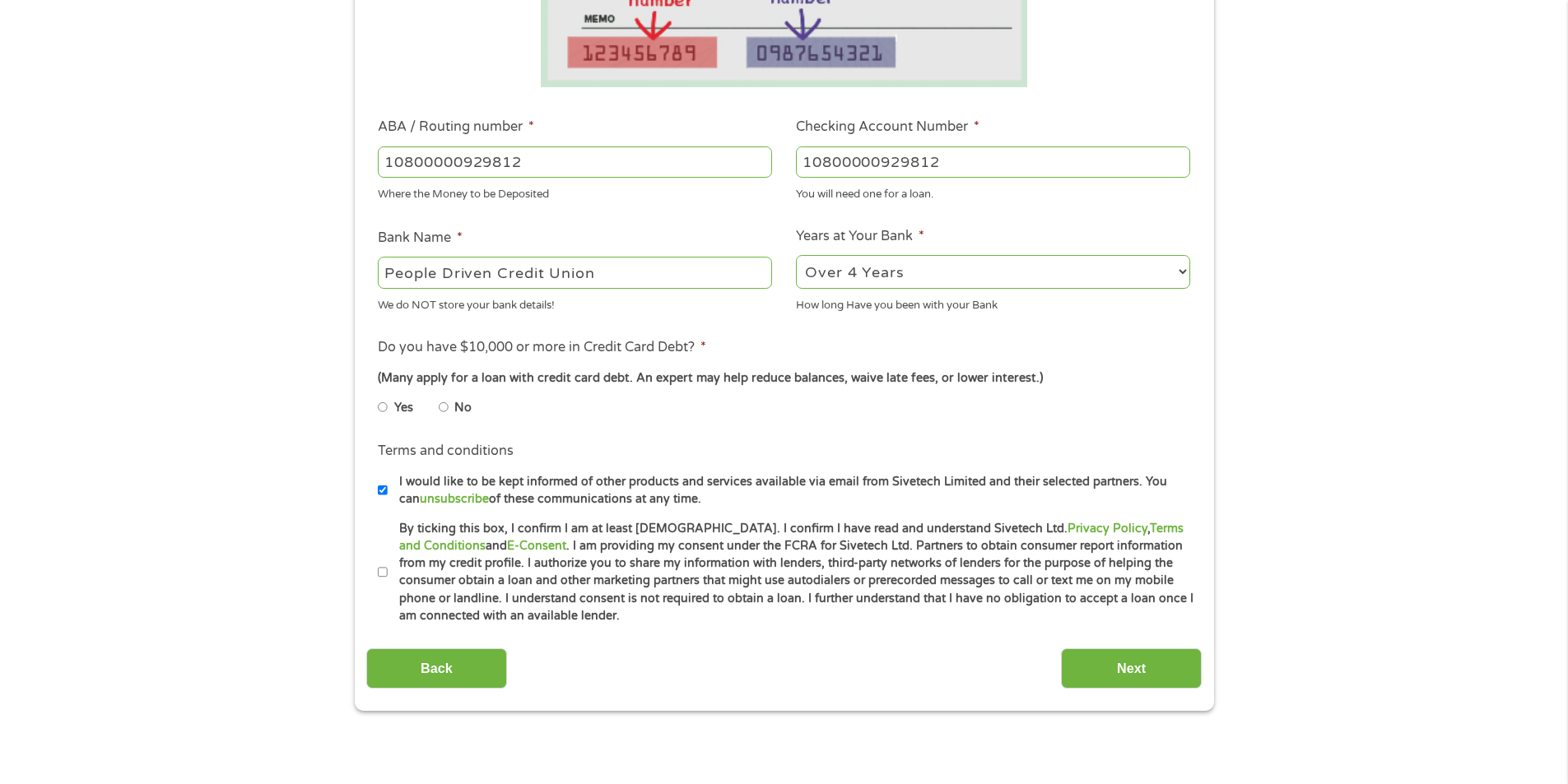
click at [440, 404] on input "No" at bounding box center [443, 407] width 10 height 27
radio input "true"
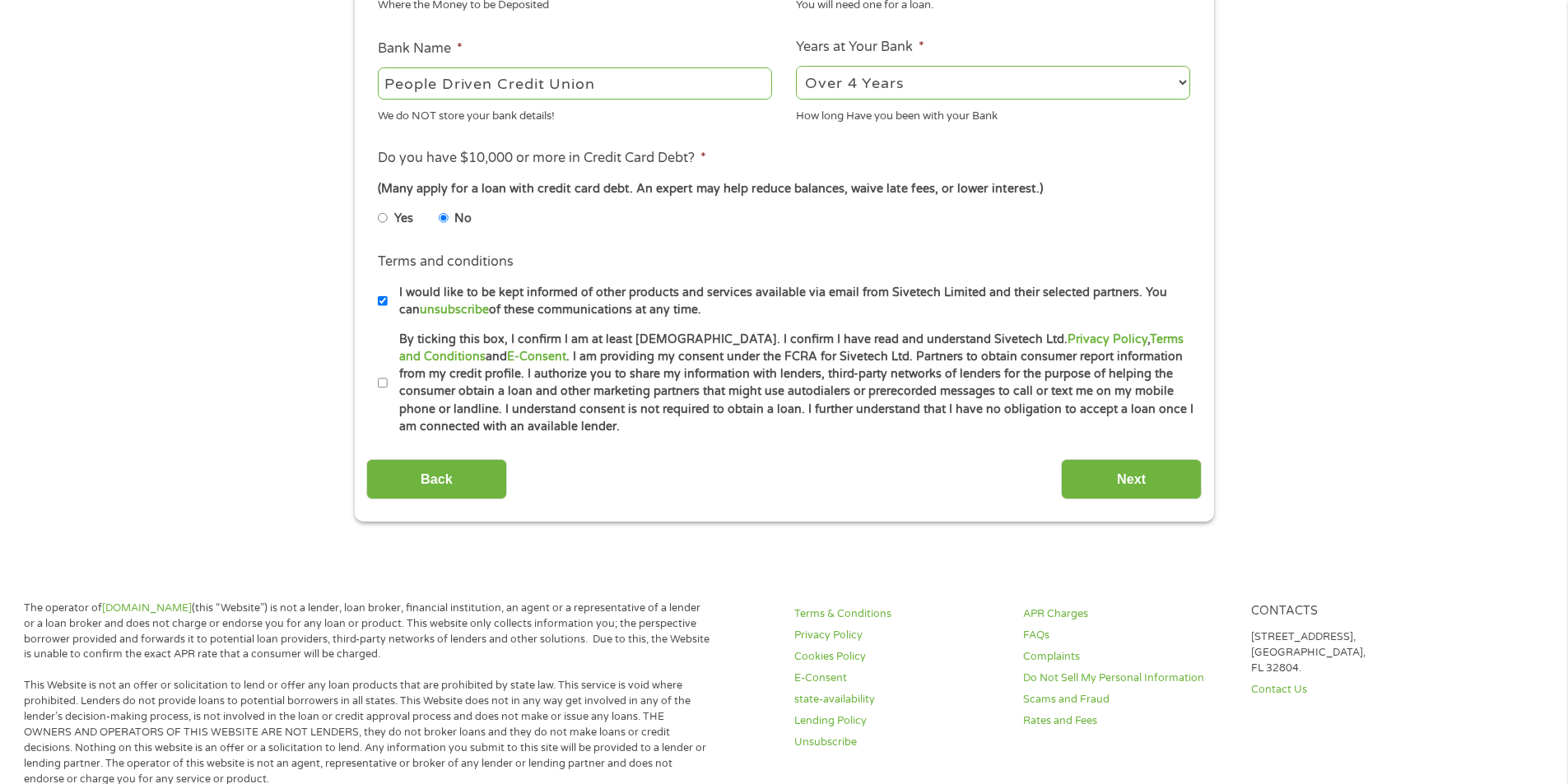
scroll to position [658, 0]
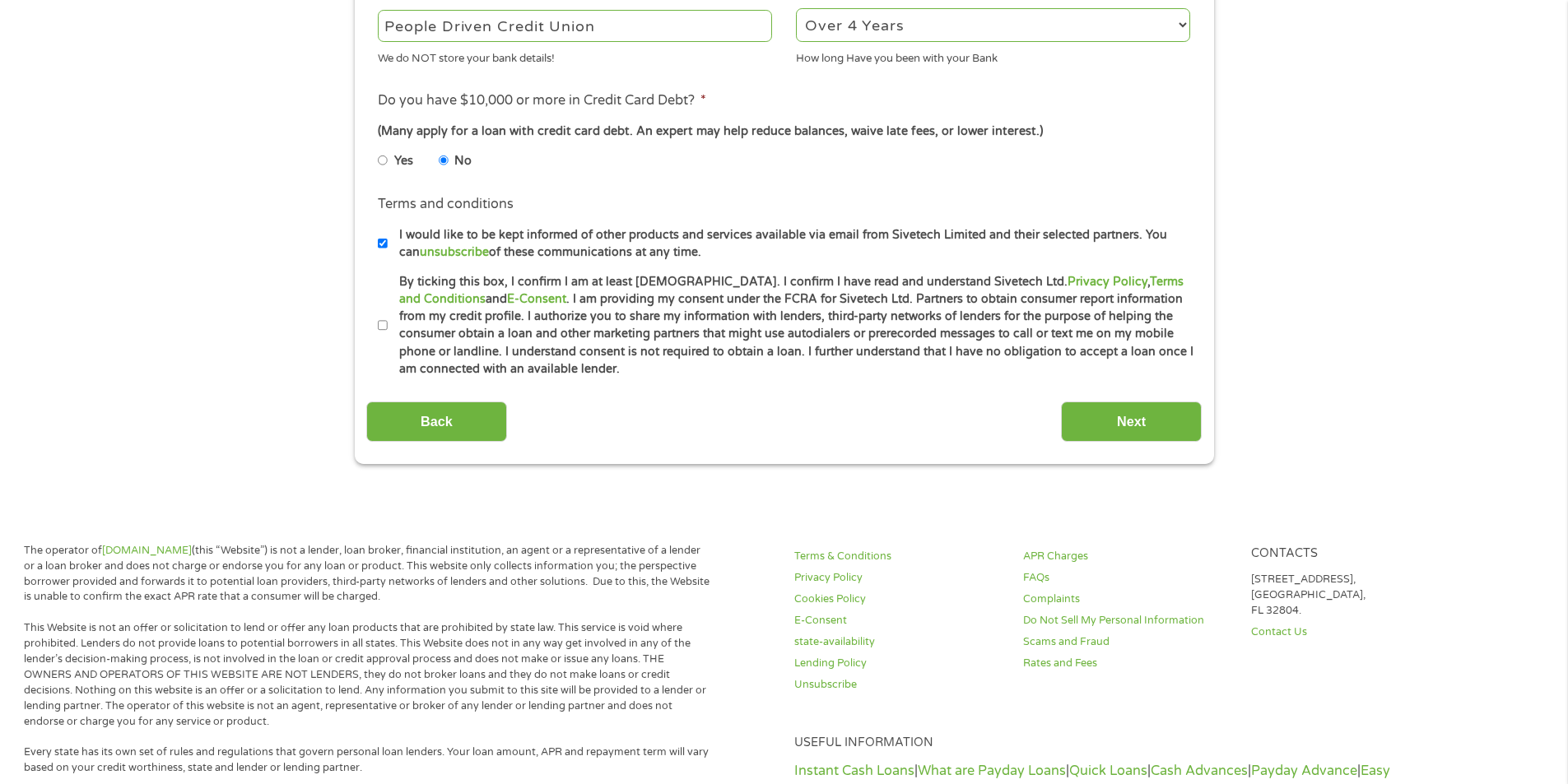
click at [388, 324] on label "By ticking this box, I confirm I am at least [DEMOGRAPHIC_DATA]. I confirm I ha…" at bounding box center [792, 325] width 808 height 105
click at [387, 324] on input "By ticking this box, I confirm I am at least [DEMOGRAPHIC_DATA]. I confirm I ha…" at bounding box center [382, 326] width 10 height 27
checkbox input "true"
click at [1158, 426] on input "Next" at bounding box center [1131, 421] width 141 height 40
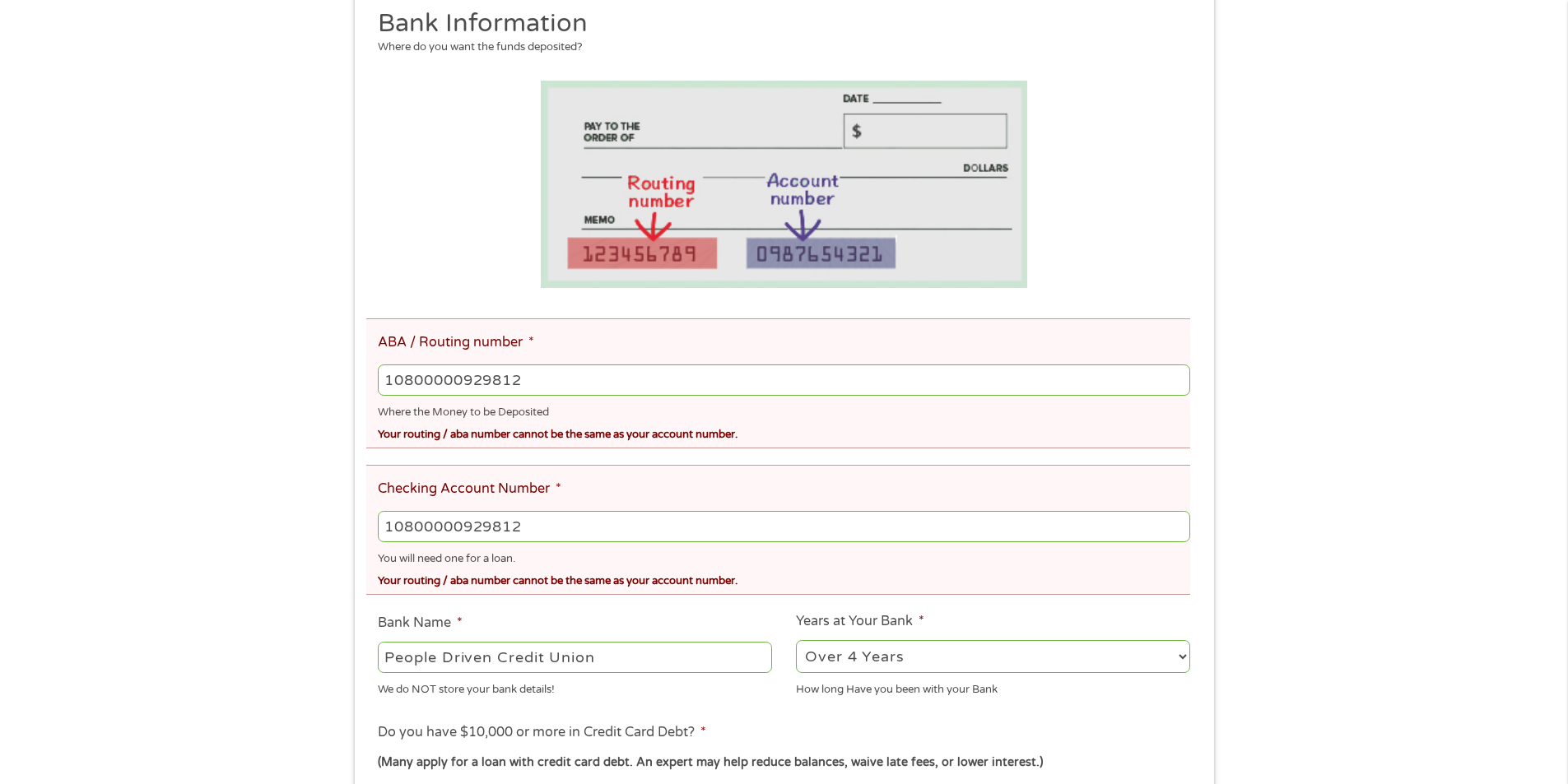
scroll to position [247, 0]
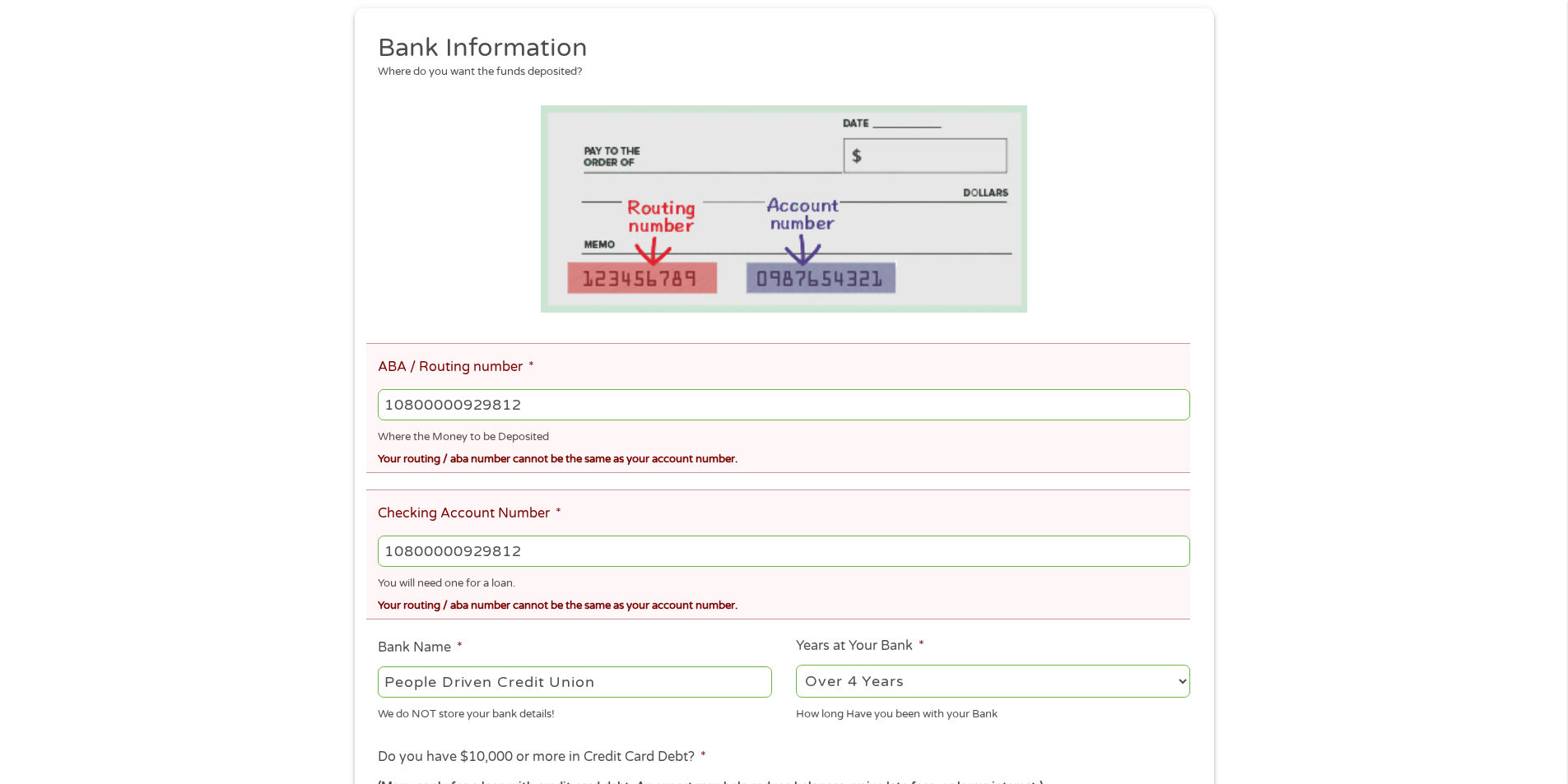
drag, startPoint x: 554, startPoint y: 403, endPoint x: 244, endPoint y: 398, distance: 310.0
click at [244, 396] on div "There was a problem with your submission. Please review the fields below. 1 Sta…" at bounding box center [784, 475] width 1568 height 1288
type input "10800000929812"
click at [592, 536] on input "10800000929812" at bounding box center [784, 551] width 812 height 31
drag, startPoint x: 565, startPoint y: 545, endPoint x: 148, endPoint y: 559, distance: 417.2
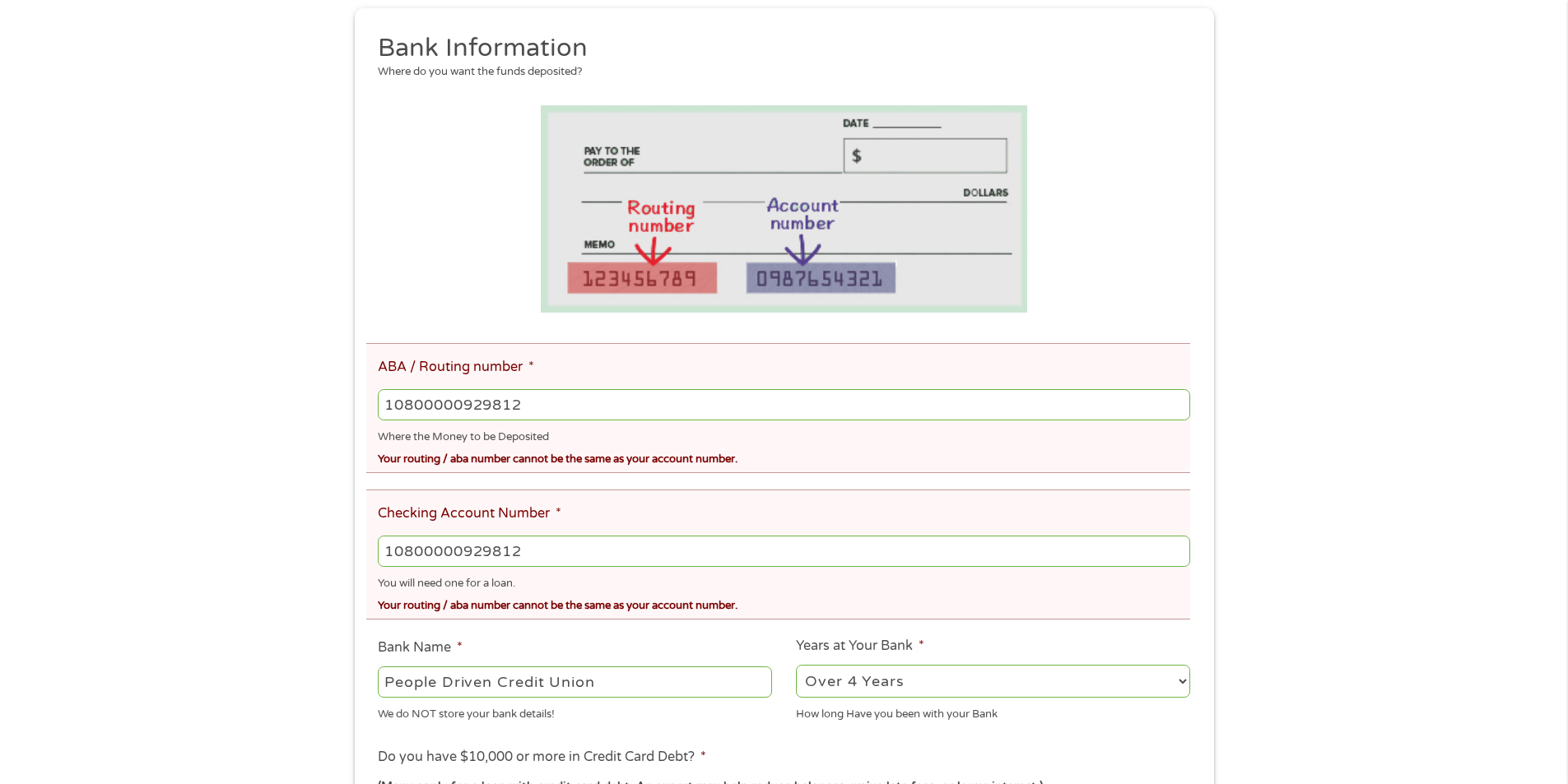
click at [169, 558] on div "There was a problem with your submission. Please review the fields below. 1 Sta…" at bounding box center [784, 475] width 1568 height 1288
type input "10800000929812"
click at [801, 583] on div "You will need one for a loan." at bounding box center [784, 580] width 812 height 22
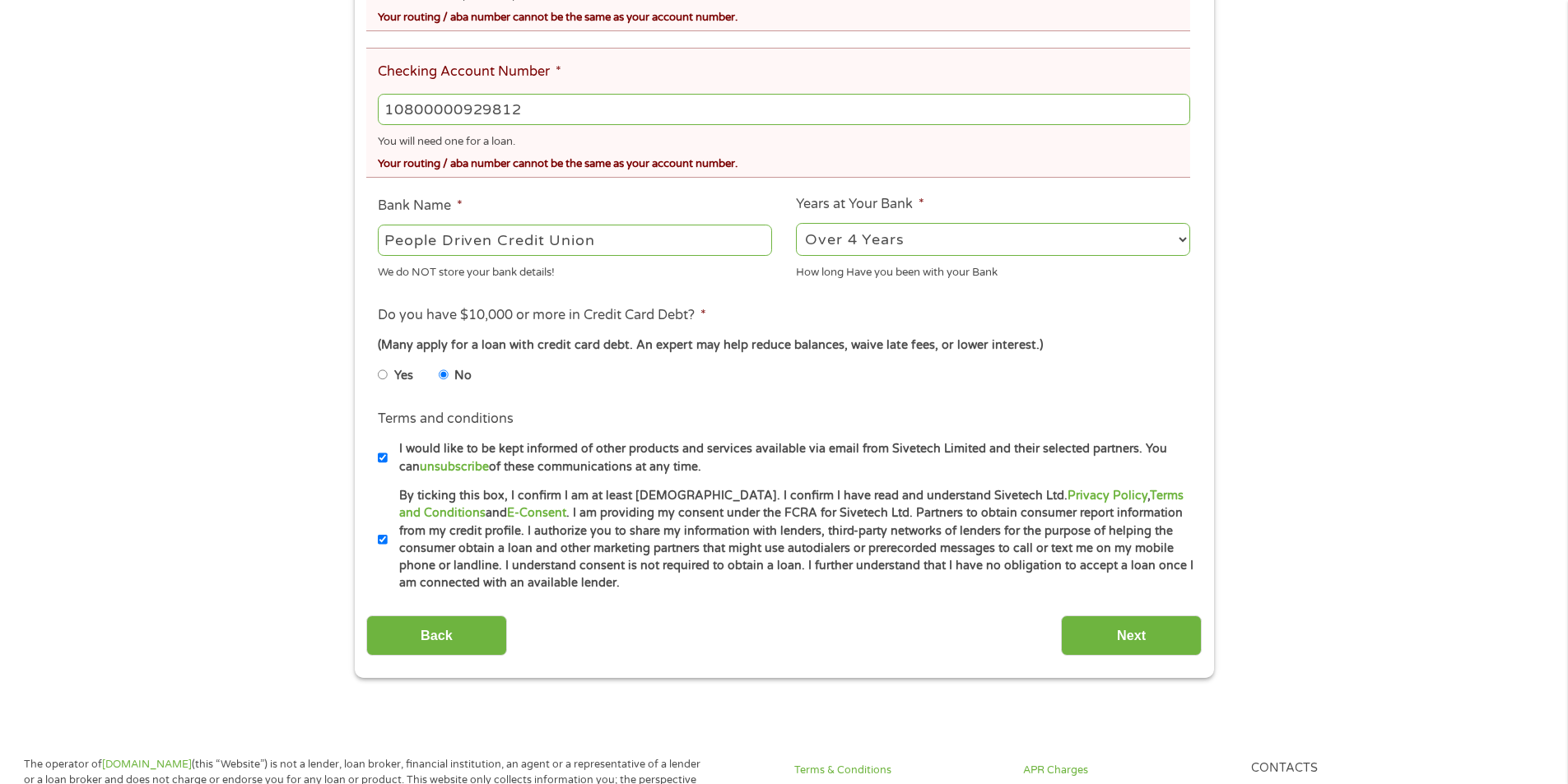
scroll to position [740, 0]
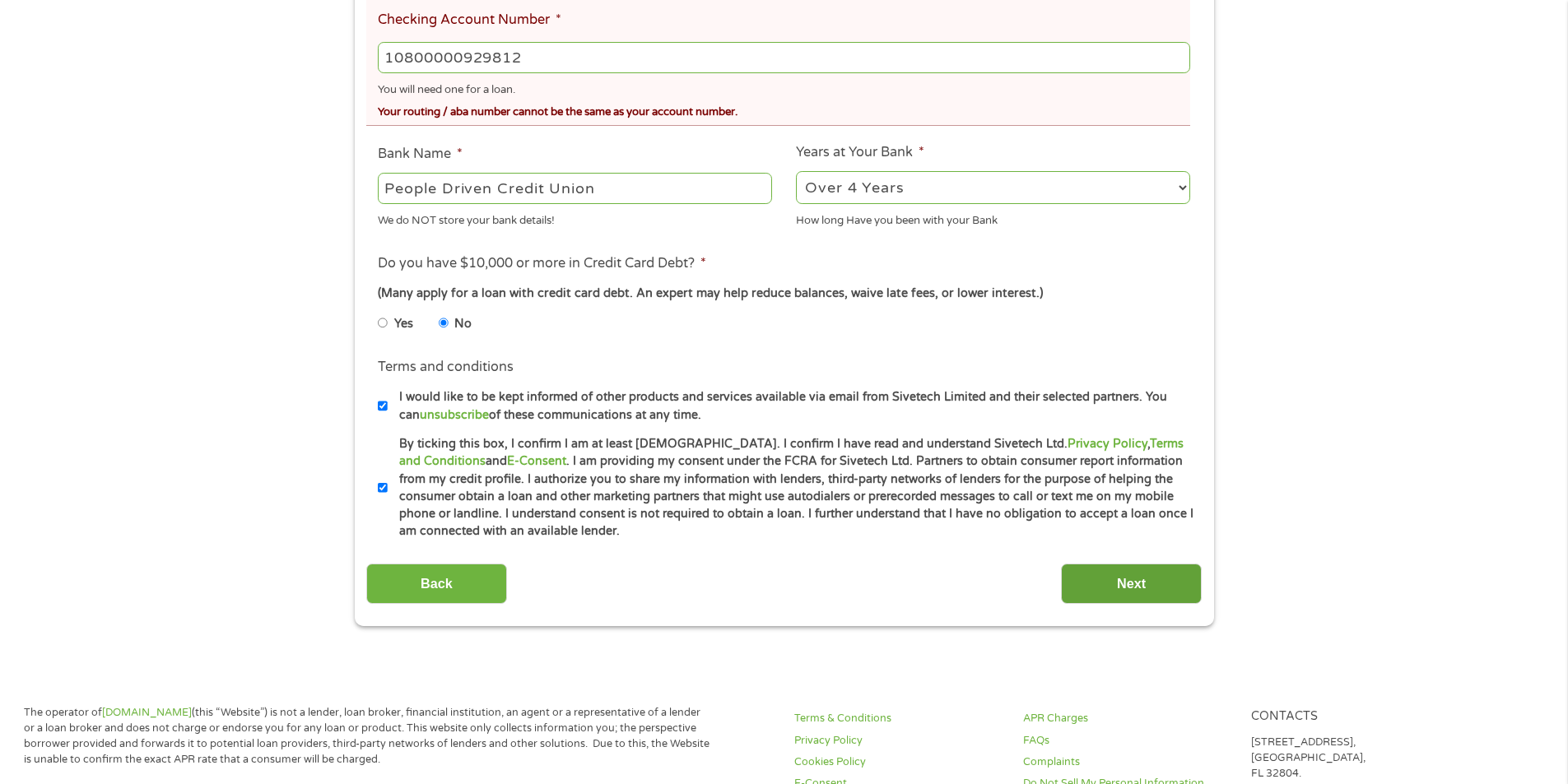
click at [1112, 589] on input "Next" at bounding box center [1131, 583] width 141 height 40
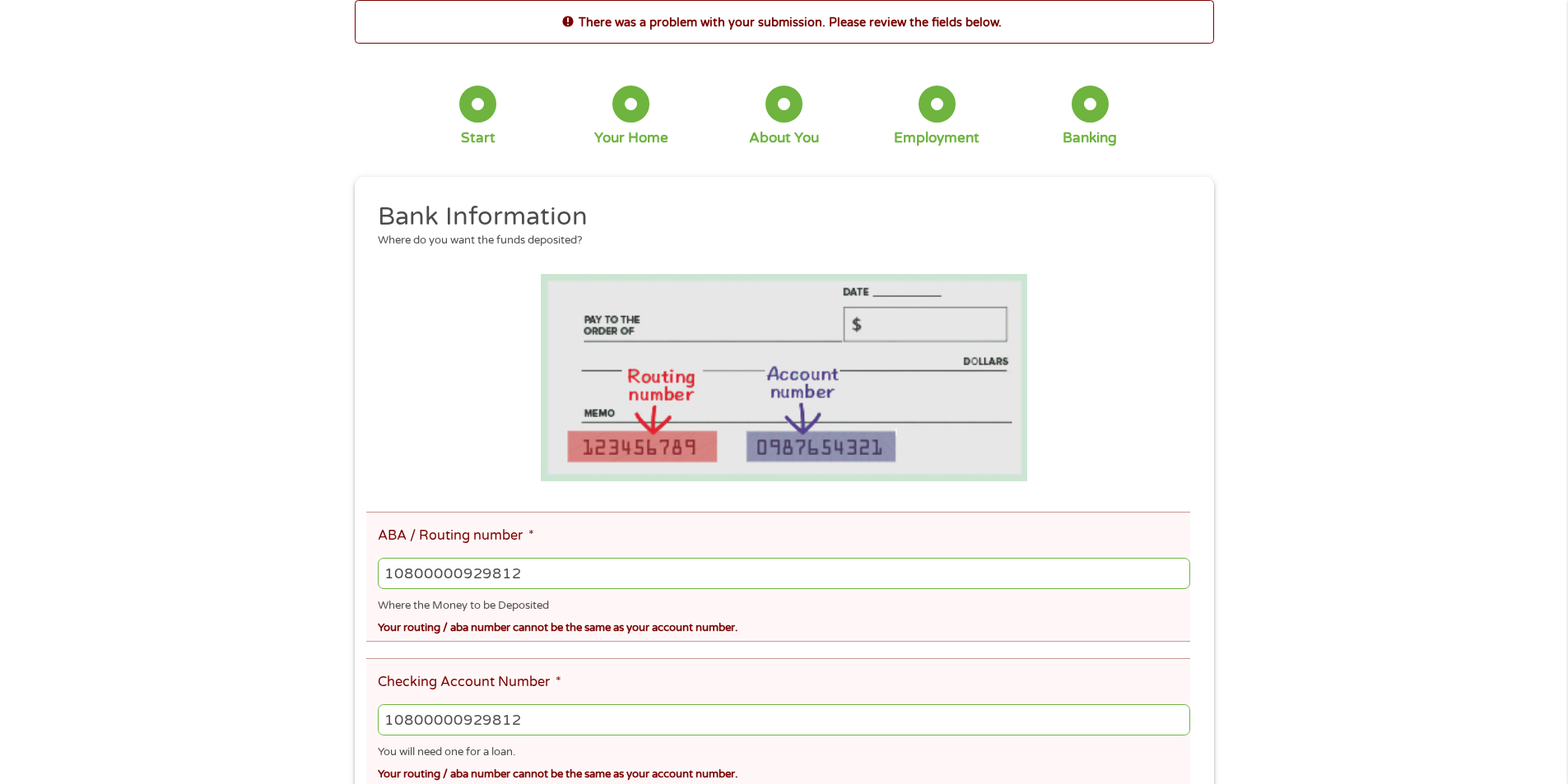
scroll to position [0, 0]
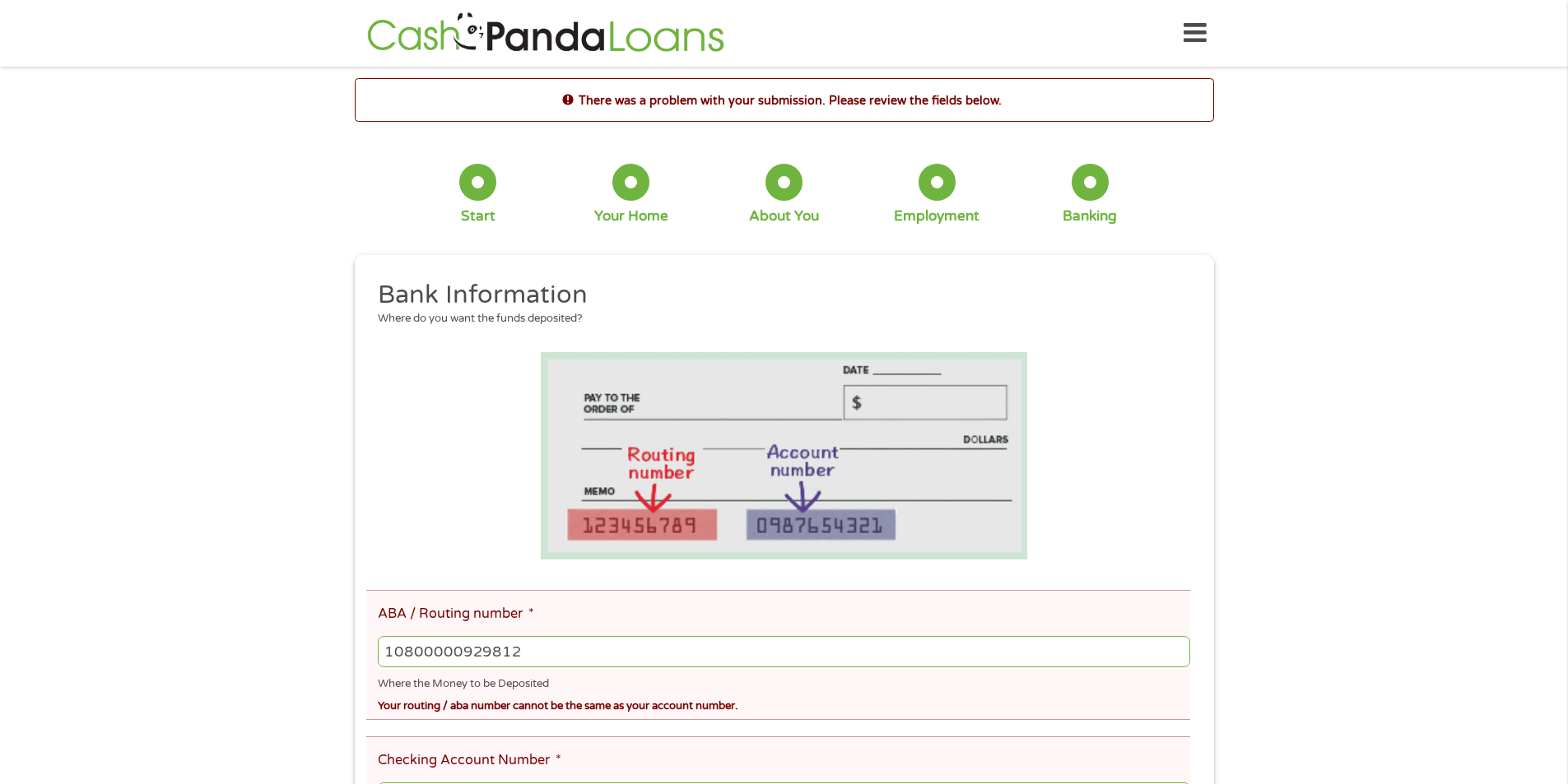
drag, startPoint x: 539, startPoint y: 643, endPoint x: 202, endPoint y: 628, distance: 337.3
click at [212, 630] on div "There was a problem with your submission. Please review the fields below. 1 Sta…" at bounding box center [784, 722] width 1568 height 1288
type input "272484988"
type input "PEOPLE DRIVEN CREDIT UNION"
type input "272484988"
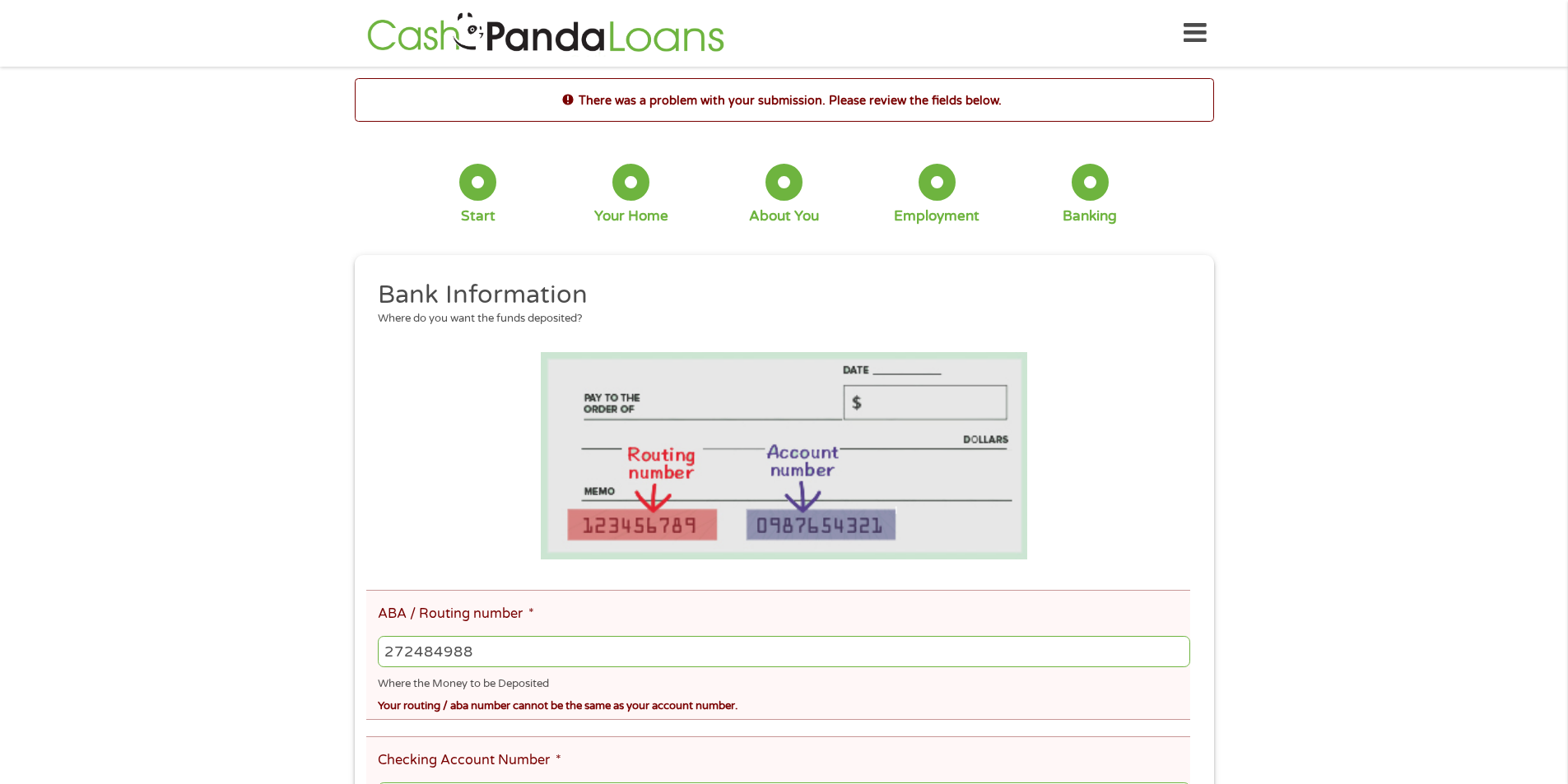
click at [685, 605] on li "ABA / Routing number * [US_BANK_ROUTING_MICR] Where the Money to be Deposited Y…" at bounding box center [778, 655] width 824 height 130
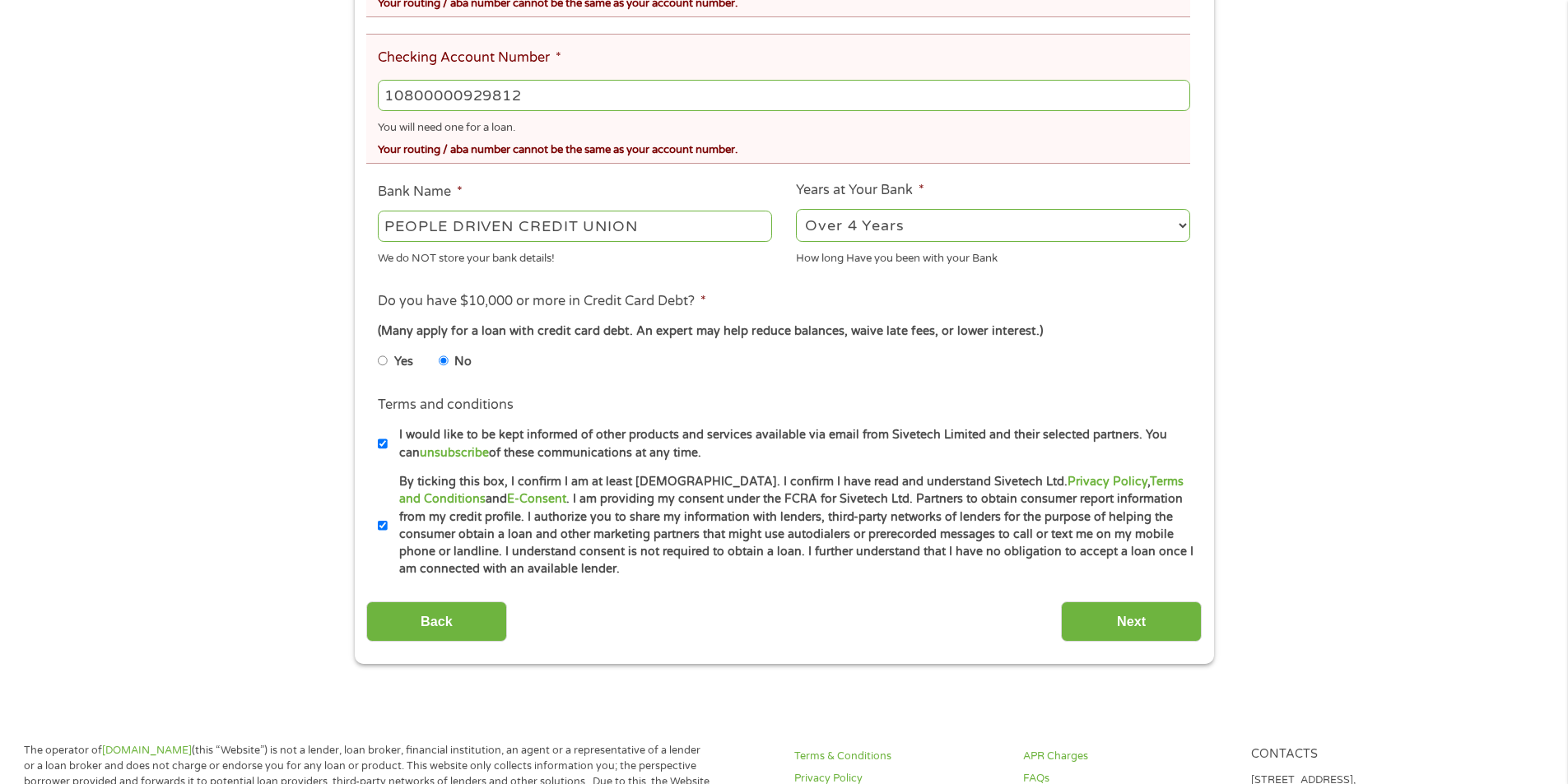
scroll to position [740, 0]
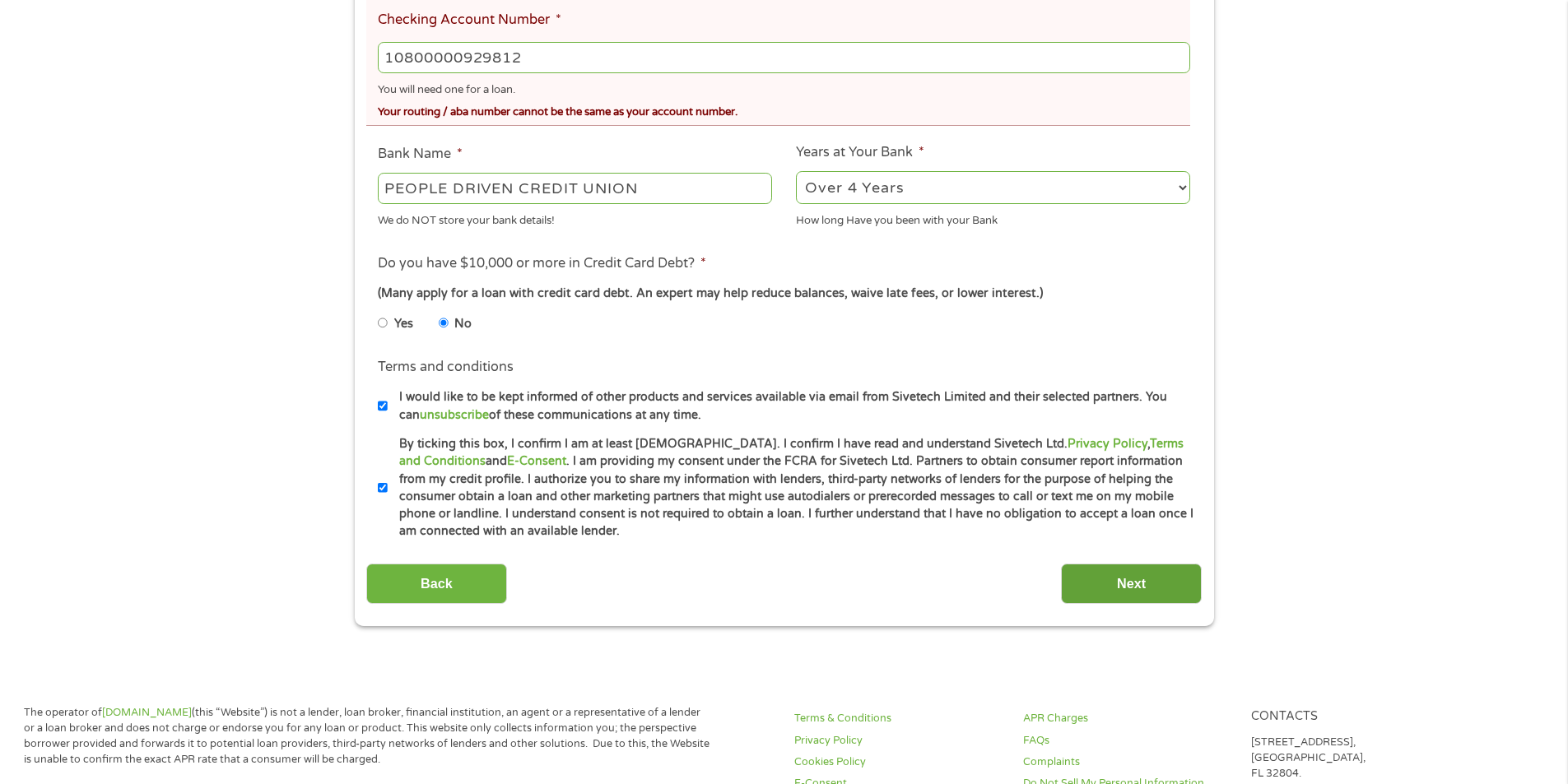
click at [1113, 588] on input "Next" at bounding box center [1131, 583] width 141 height 40
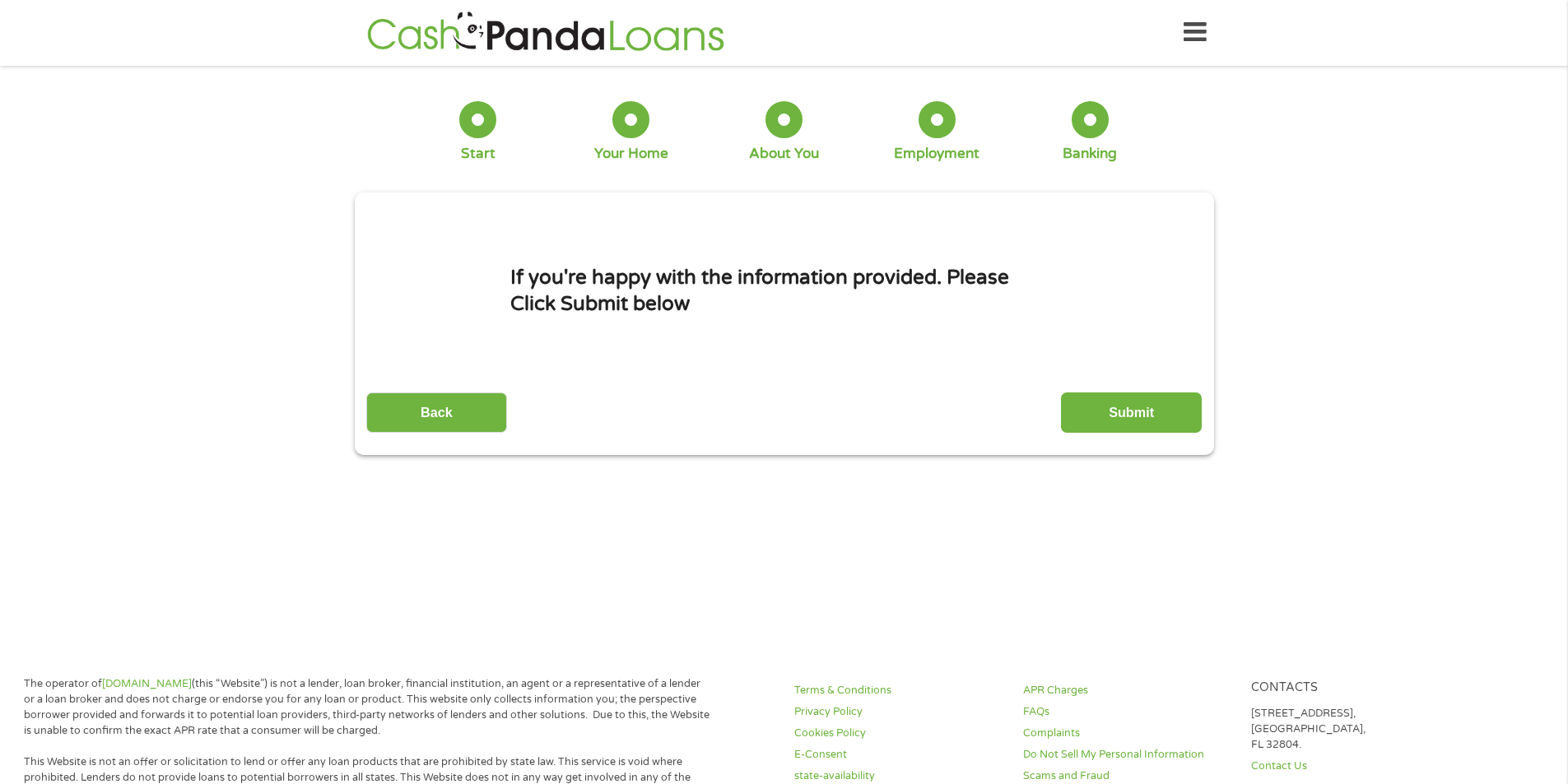
scroll to position [0, 0]
click at [1108, 407] on input "Submit" at bounding box center [1131, 412] width 141 height 40
